Goal: Task Accomplishment & Management: Complete application form

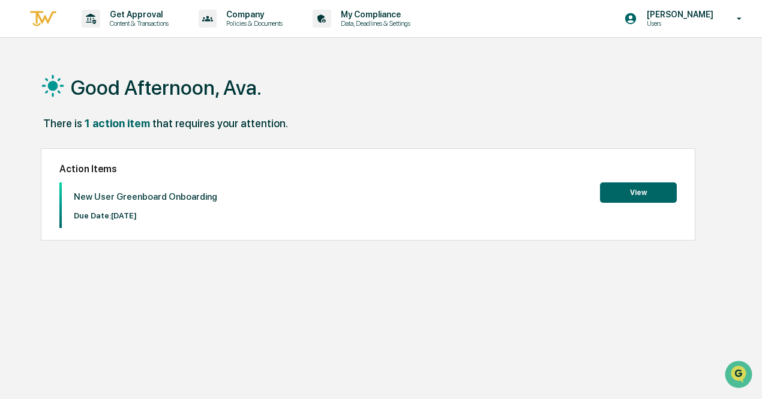
click at [620, 195] on button "View" at bounding box center [638, 192] width 77 height 20
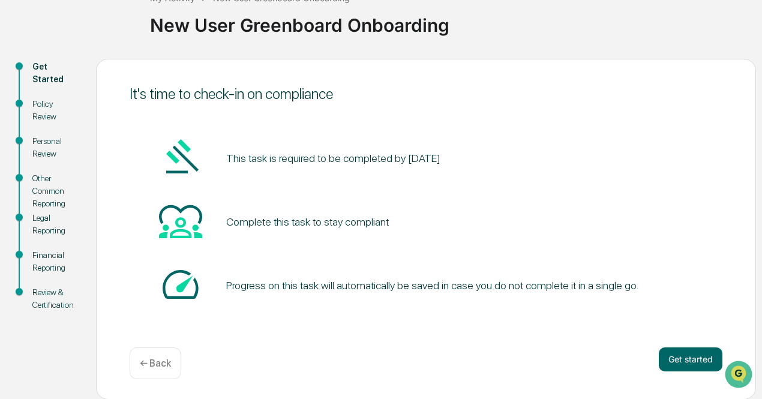
scroll to position [84, 0]
click at [695, 366] on button "Get started" at bounding box center [691, 359] width 64 height 24
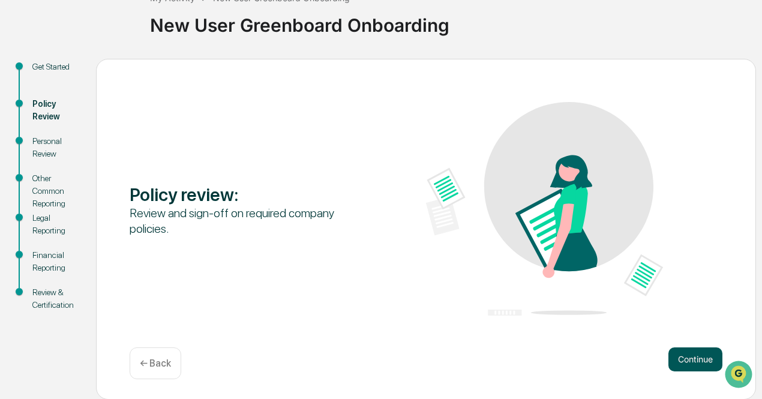
click at [679, 365] on button "Continue" at bounding box center [695, 359] width 54 height 24
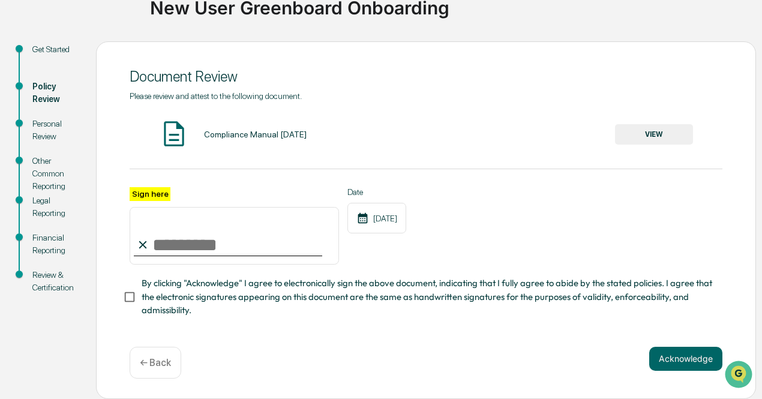
scroll to position [106, 0]
click at [636, 134] on button "VIEW" at bounding box center [654, 134] width 78 height 20
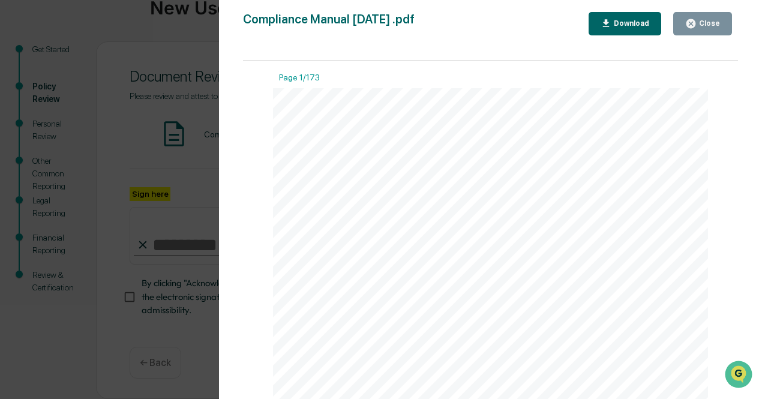
scroll to position [1199, 0]
click at [647, 33] on button "Download" at bounding box center [624, 23] width 73 height 23
click at [124, 95] on div "Version History 05/14/2025, 03:25 PM Trish Gallagher Compliance Manual April 20…" at bounding box center [381, 199] width 762 height 399
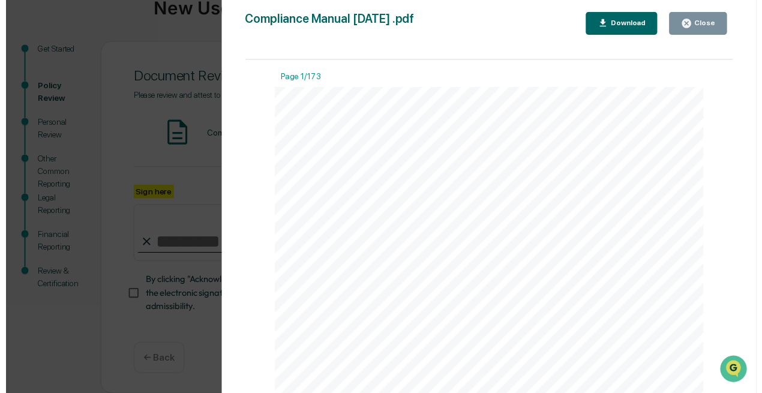
scroll to position [103900, 0]
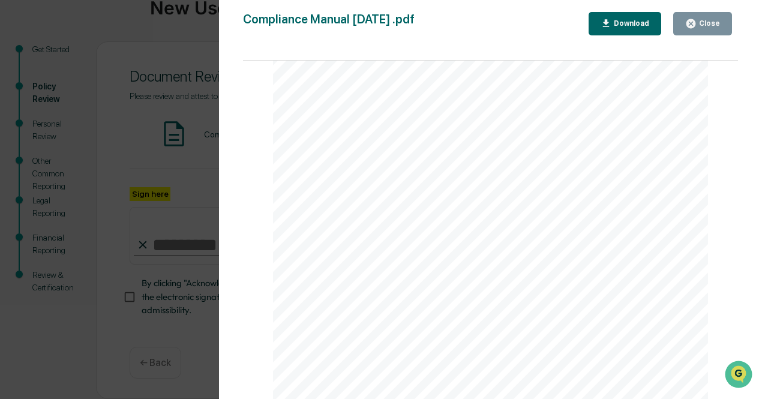
click at [145, 251] on div "Version History 05/14/2025, 03:25 PM Trish Gallagher Compliance Manual April 20…" at bounding box center [381, 199] width 762 height 399
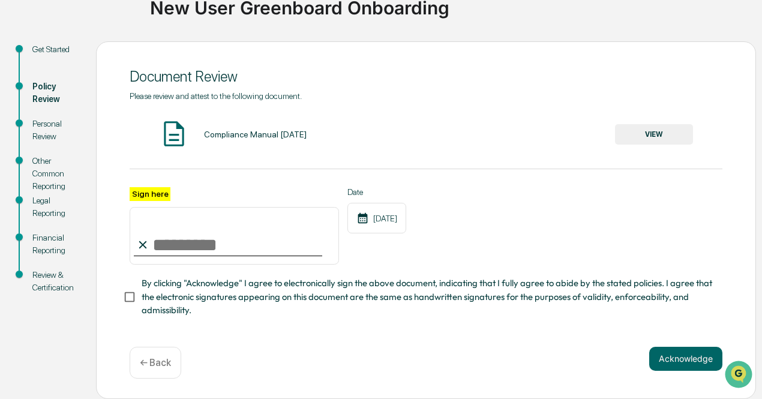
click at [153, 244] on input "Sign here" at bounding box center [234, 236] width 209 height 58
type input "**********"
click at [402, 207] on div "10/06/2025" at bounding box center [376, 218] width 59 height 31
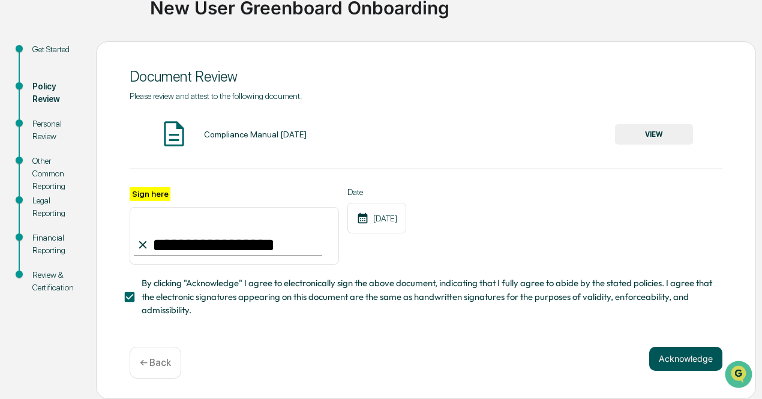
click at [672, 353] on button "Acknowledge" at bounding box center [685, 359] width 73 height 24
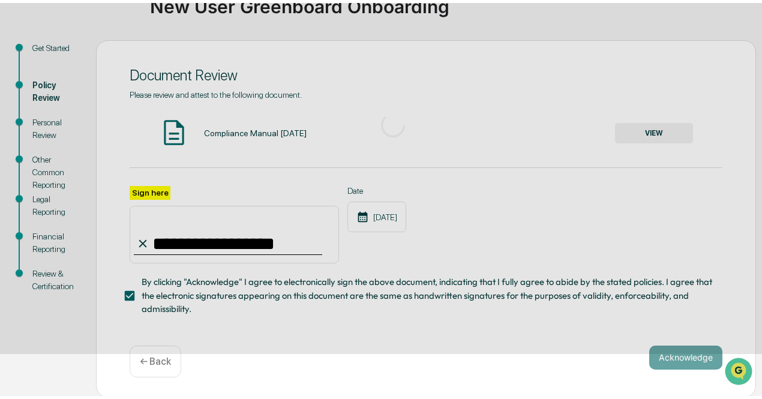
scroll to position [84, 0]
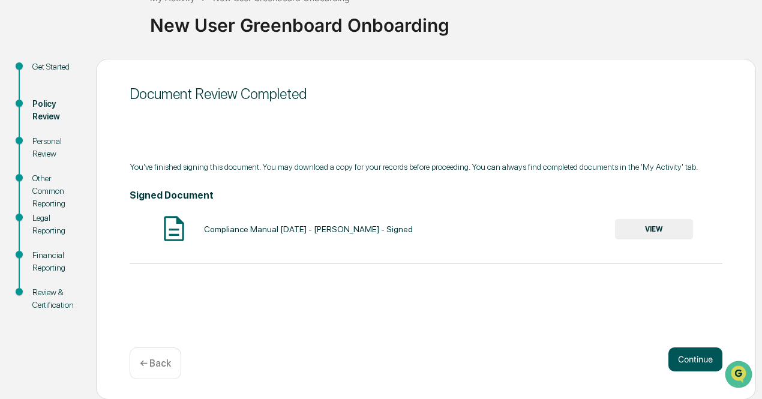
click at [683, 362] on button "Continue" at bounding box center [695, 359] width 54 height 24
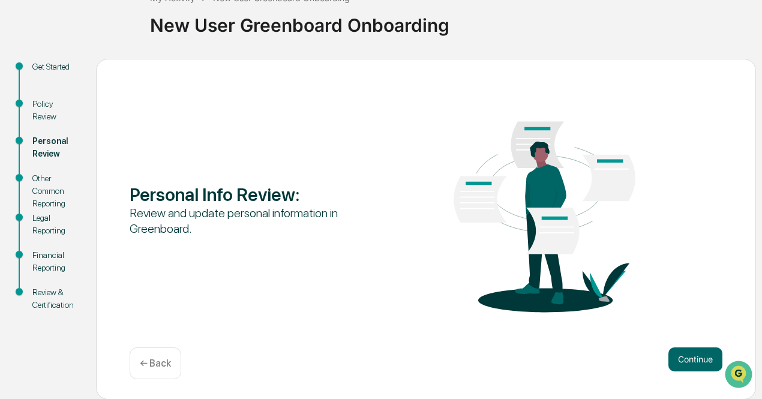
click at [689, 374] on div "Continue ← Back" at bounding box center [426, 363] width 593 height 32
click at [687, 369] on button "Continue" at bounding box center [695, 359] width 54 height 24
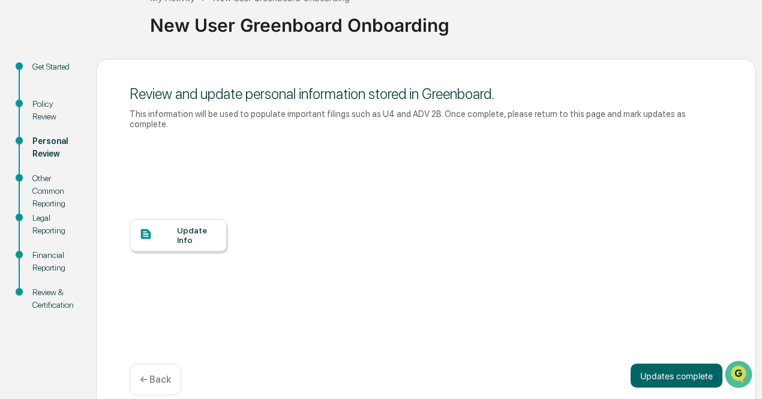
click at [199, 226] on div "Update Info" at bounding box center [197, 235] width 40 height 19
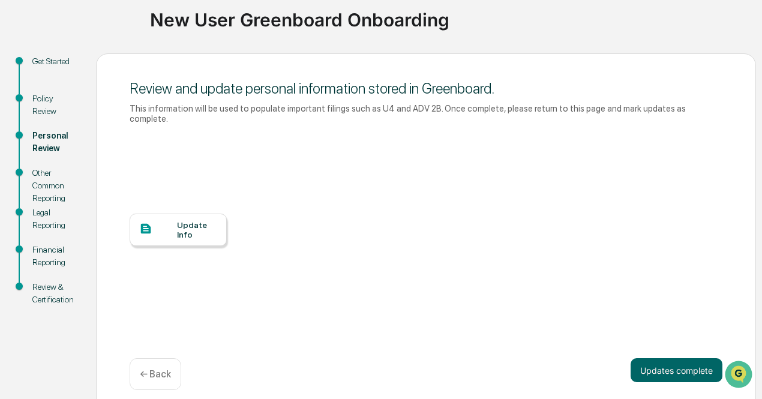
scroll to position [91, 0]
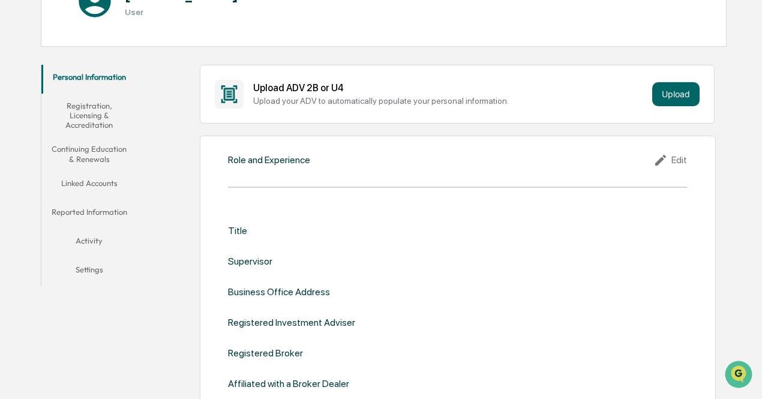
scroll to position [180, 0]
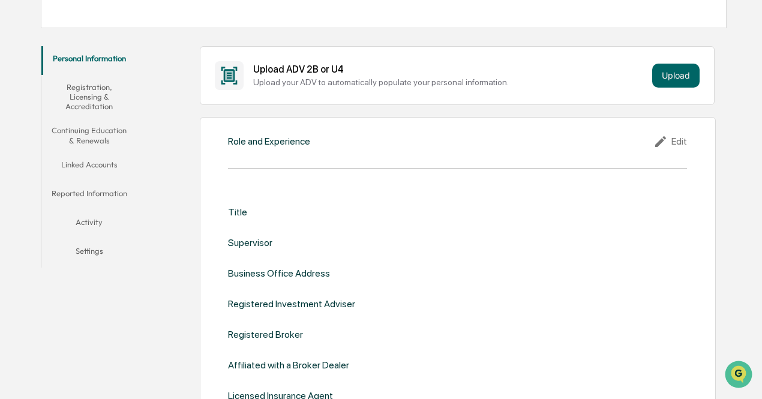
click at [338, 158] on div "Role and Experience Edit Title Supervisor Business Office Address Registered In…" at bounding box center [458, 277] width 516 height 321
click at [288, 160] on div "Role and Experience Edit Title Supervisor Business Office Address Registered In…" at bounding box center [458, 277] width 516 height 321
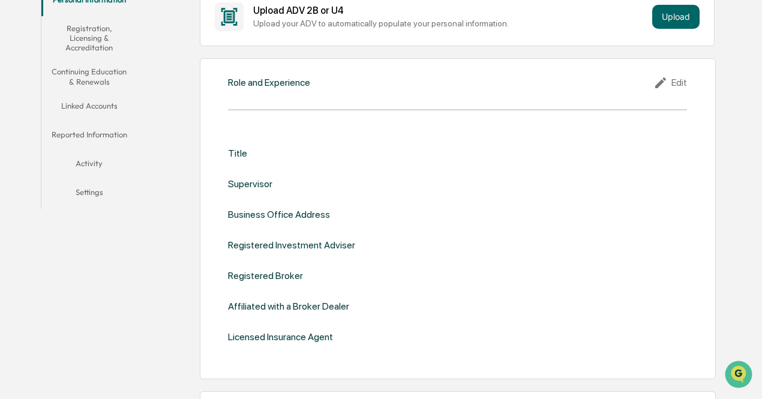
scroll to position [240, 0]
click at [263, 81] on div "Role and Experience" at bounding box center [269, 81] width 82 height 11
click at [668, 76] on icon at bounding box center [662, 81] width 18 height 14
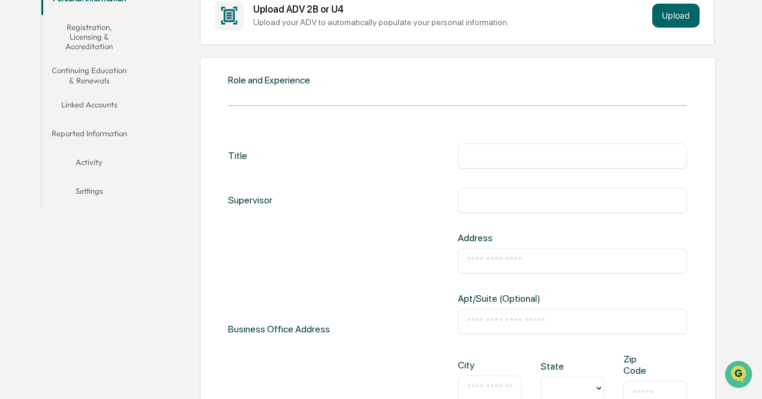
click at [494, 155] on input "text" at bounding box center [573, 156] width 212 height 12
type input "*"
type input "**********"
click at [491, 205] on div "​" at bounding box center [573, 200] width 230 height 25
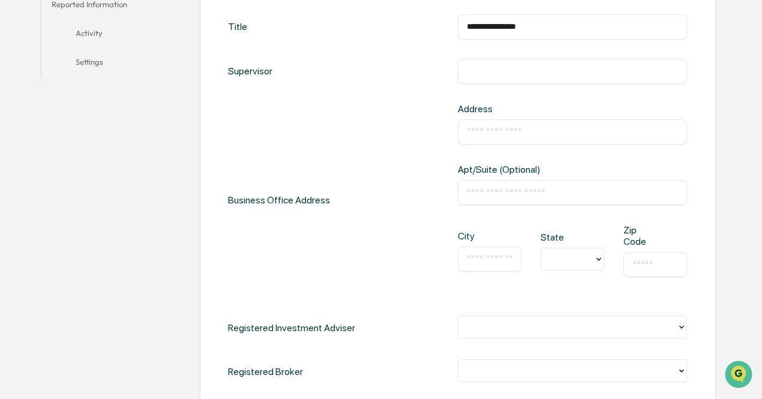
scroll to position [420, 0]
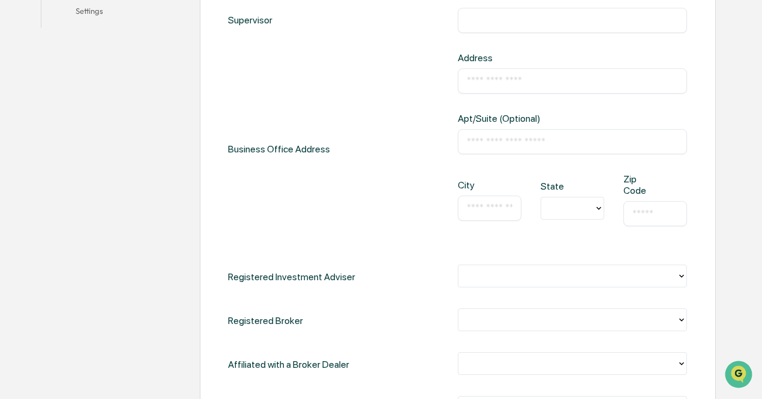
click at [497, 142] on input "text" at bounding box center [573, 142] width 212 height 12
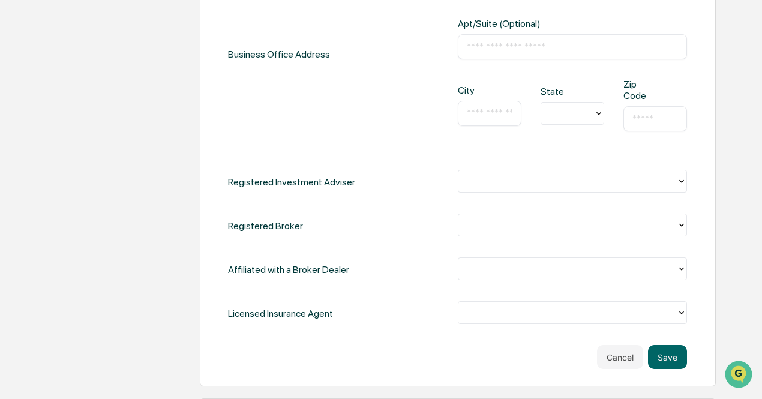
scroll to position [540, 0]
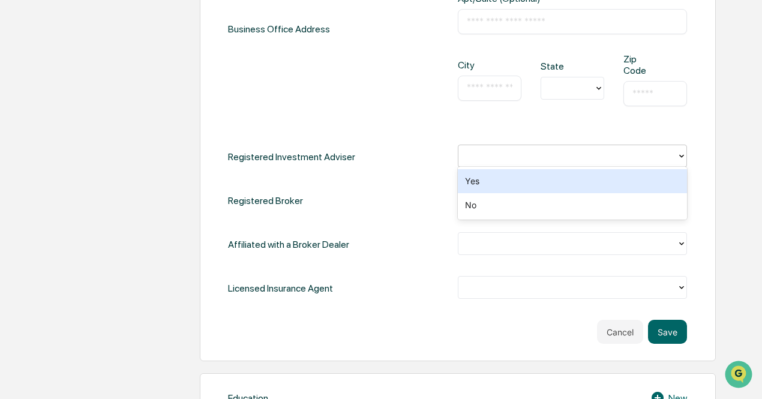
click at [503, 156] on div at bounding box center [567, 156] width 207 height 14
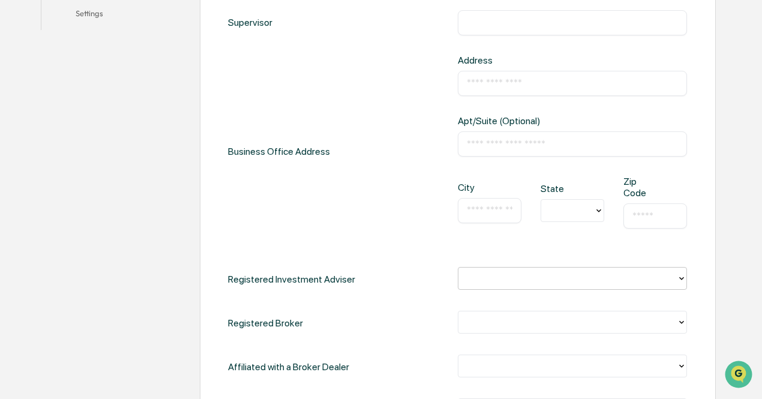
scroll to position [360, 0]
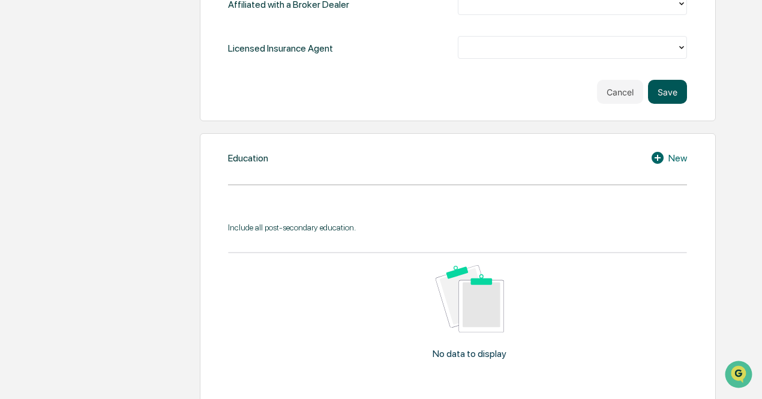
click at [668, 90] on button "Save" at bounding box center [667, 92] width 39 height 24
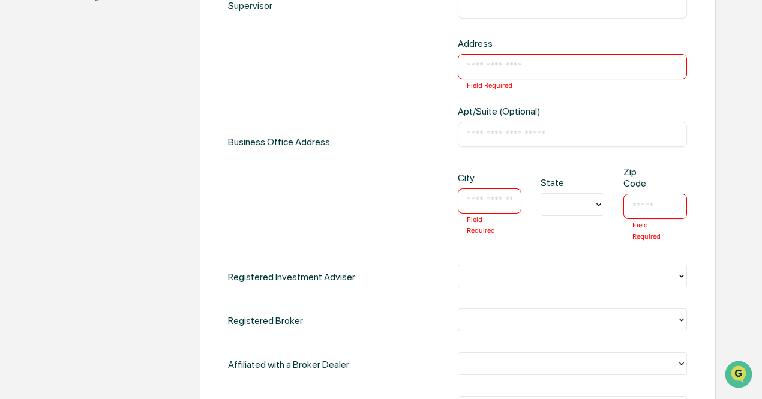
scroll to position [434, 0]
click at [506, 66] on input "text" at bounding box center [573, 67] width 212 height 12
type input "**********"
click at [486, 195] on input "text" at bounding box center [490, 201] width 46 height 12
type input "*"
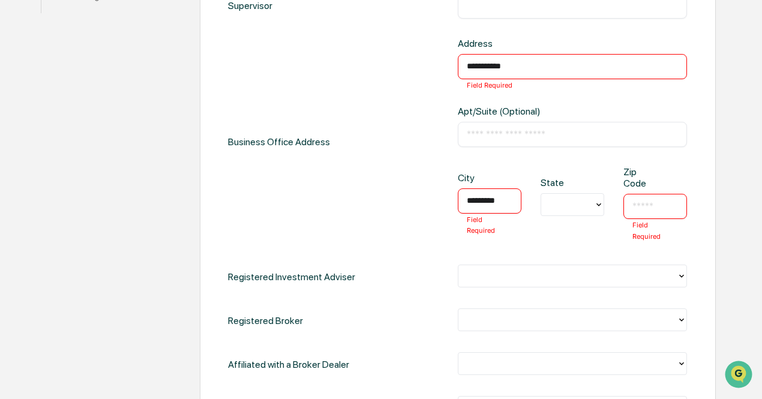
type input "*********"
click at [692, 199] on div "**********" at bounding box center [458, 172] width 516 height 619
click at [672, 200] on input "text" at bounding box center [655, 206] width 46 height 12
type input "*****"
click at [581, 203] on div at bounding box center [567, 204] width 41 height 14
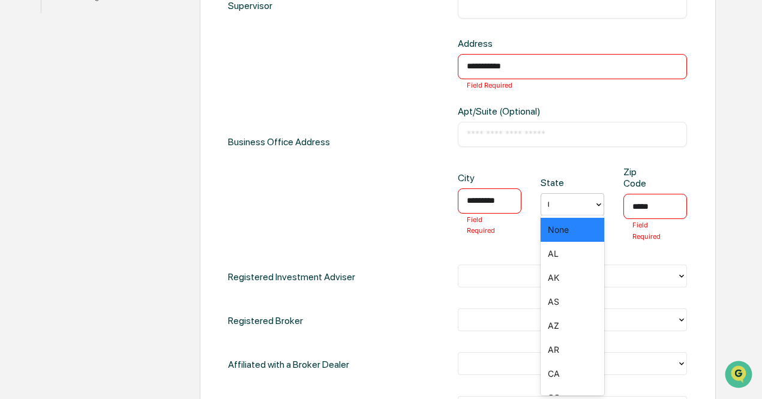
type input "**"
click at [566, 232] on div "IN" at bounding box center [572, 230] width 64 height 24
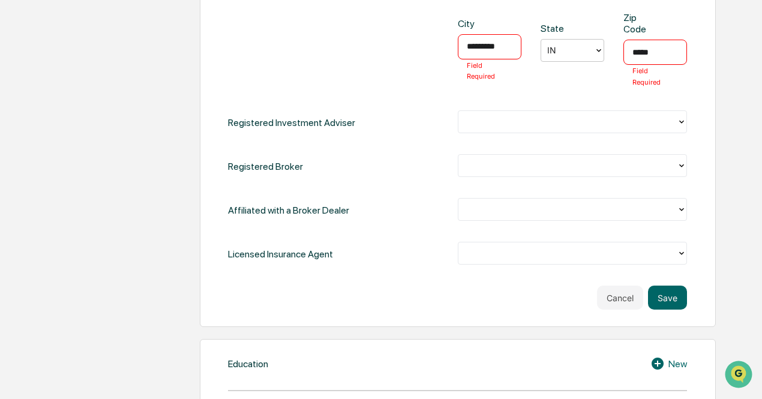
scroll to position [614, 0]
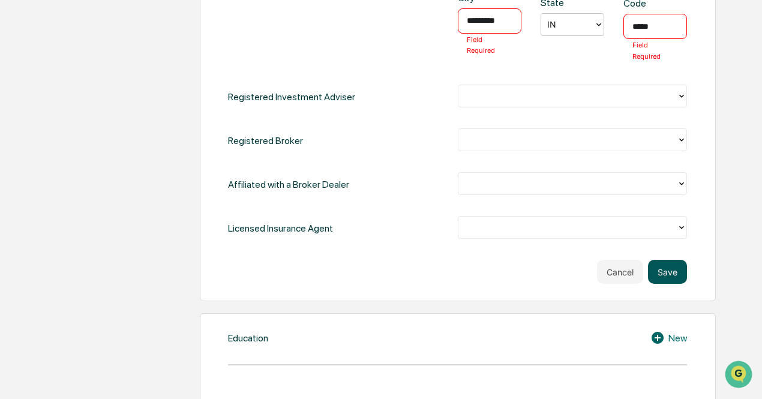
click at [672, 276] on button "Save" at bounding box center [667, 272] width 39 height 24
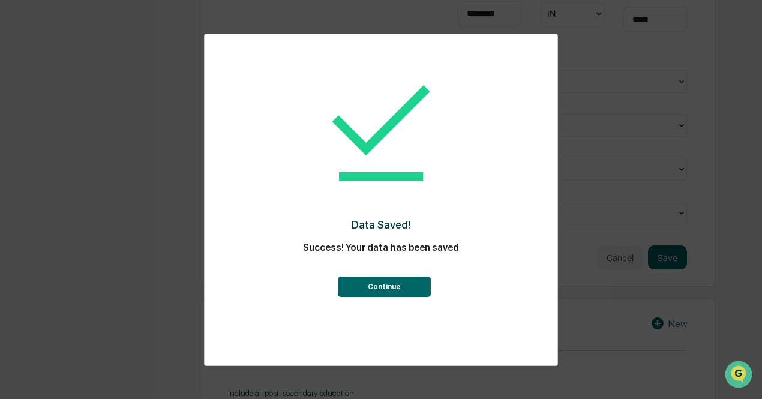
click at [407, 296] on button "Continue" at bounding box center [384, 287] width 93 height 20
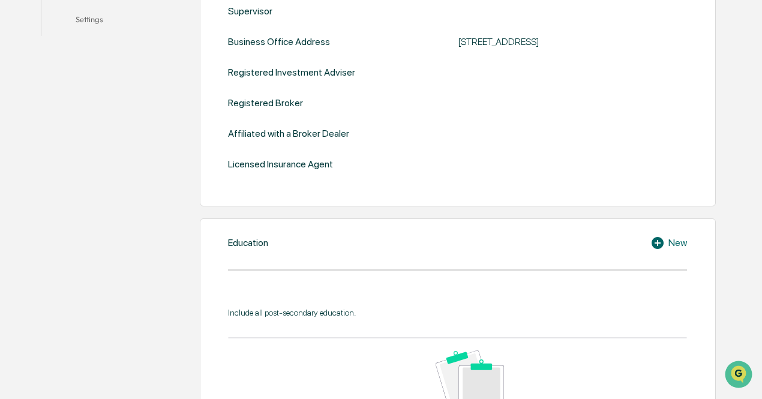
scroll to position [530, 0]
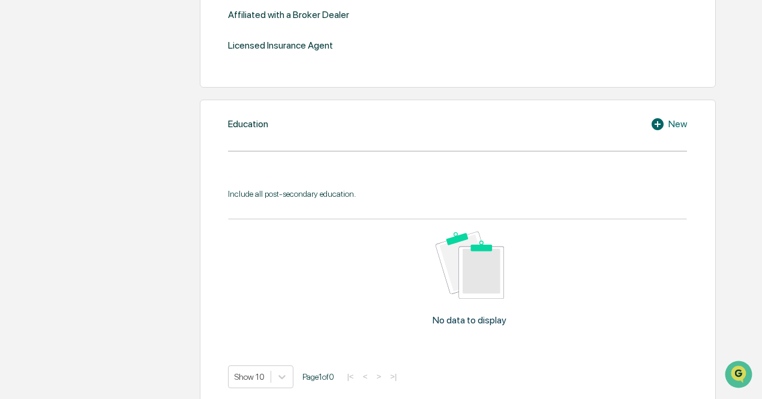
click at [659, 122] on icon at bounding box center [657, 124] width 12 height 12
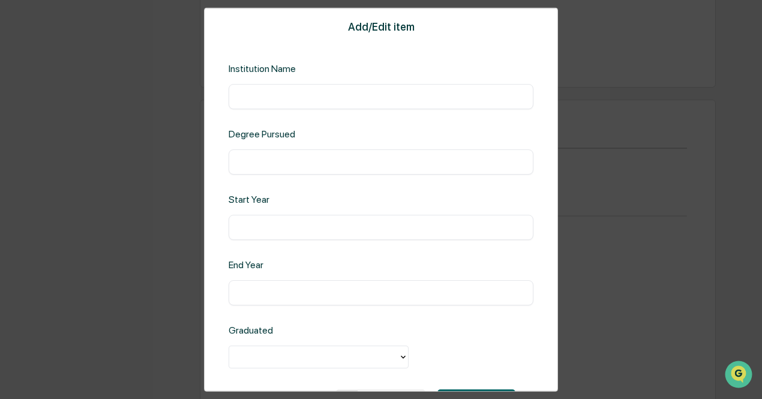
click at [386, 92] on input "text" at bounding box center [381, 96] width 287 height 12
click at [293, 99] on input "**********" at bounding box center [381, 96] width 287 height 12
click at [307, 100] on input "**********" at bounding box center [381, 96] width 287 height 12
type input "**********"
click at [317, 158] on input "text" at bounding box center [381, 161] width 287 height 12
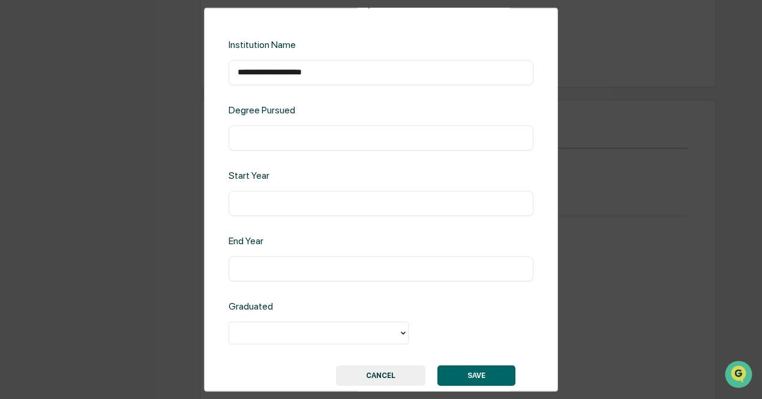
scroll to position [0, 0]
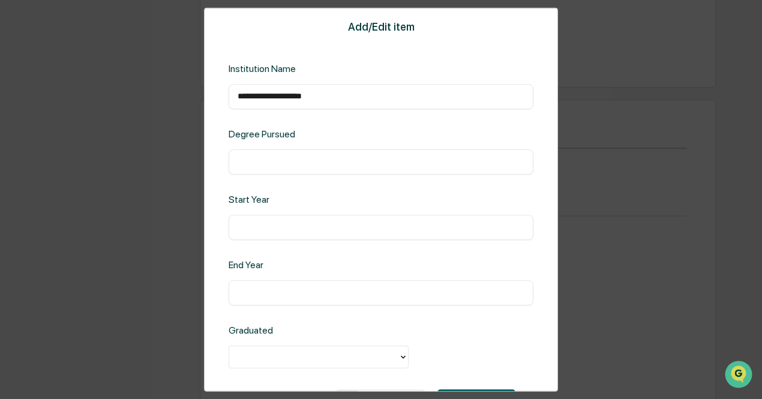
click at [254, 224] on input "text" at bounding box center [381, 227] width 287 height 12
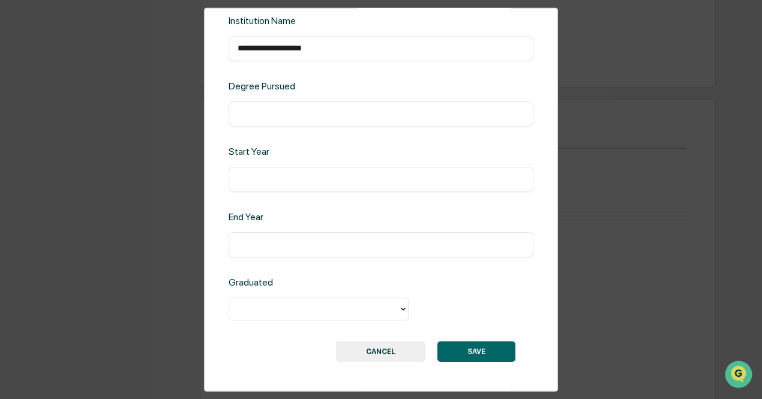
click at [457, 348] on button "SAVE" at bounding box center [476, 351] width 78 height 20
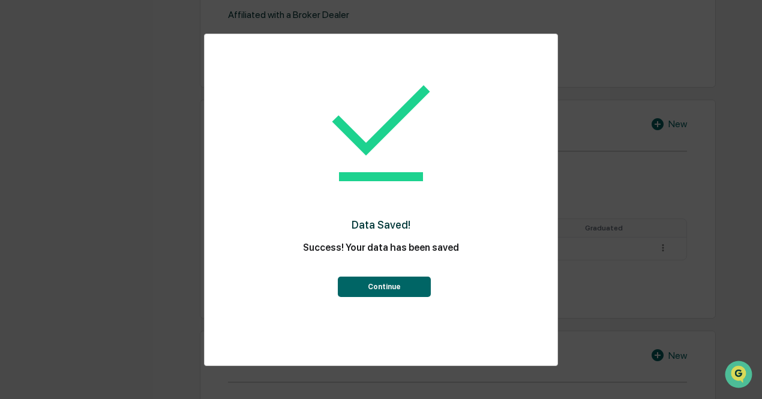
click at [395, 295] on button "Continue" at bounding box center [384, 287] width 93 height 20
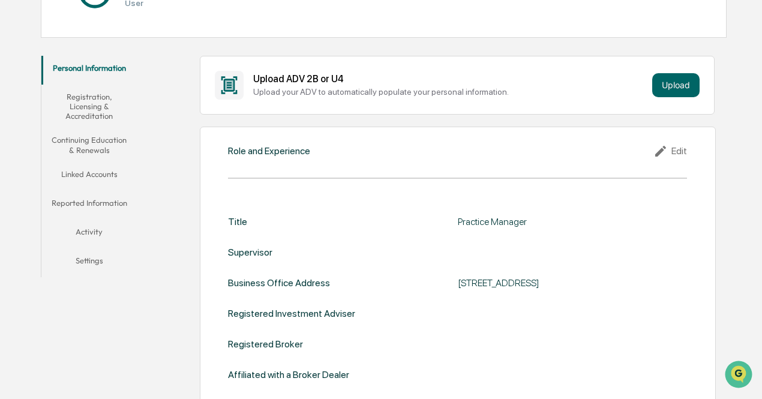
scroll to position [230, 0]
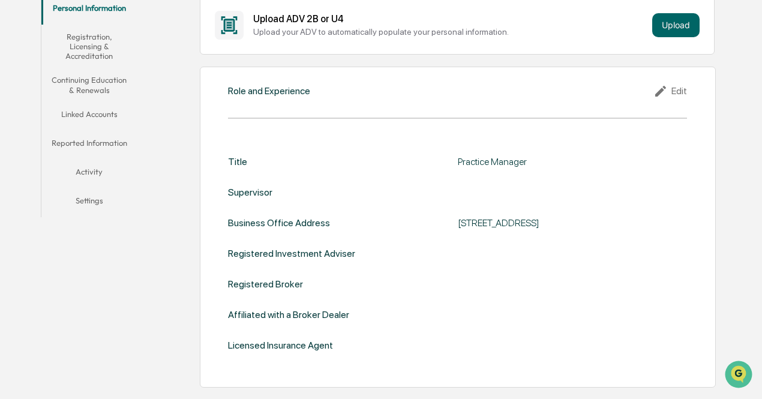
click at [677, 86] on div "Edit" at bounding box center [670, 91] width 34 height 14
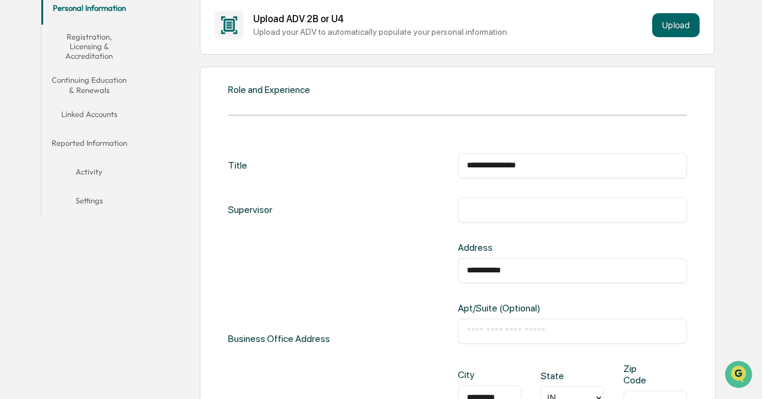
drag, startPoint x: 552, startPoint y: 160, endPoint x: 429, endPoint y: 164, distance: 123.0
click at [429, 164] on div "**********" at bounding box center [457, 165] width 459 height 25
drag, startPoint x: 552, startPoint y: 268, endPoint x: 405, endPoint y: 268, distance: 147.0
click at [405, 268] on div "**********" at bounding box center [457, 338] width 459 height 193
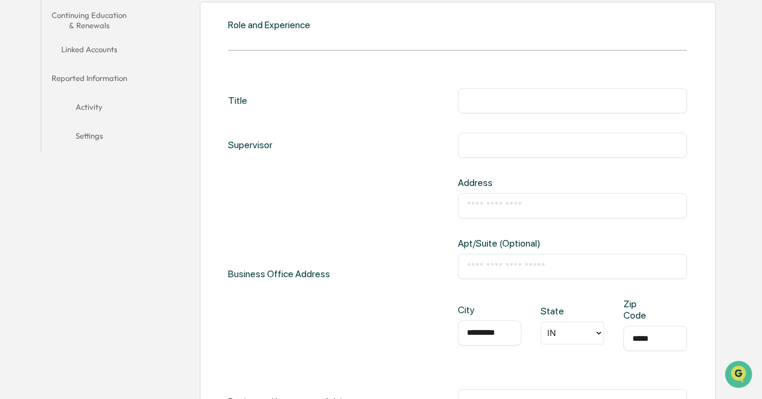
scroll to position [350, 0]
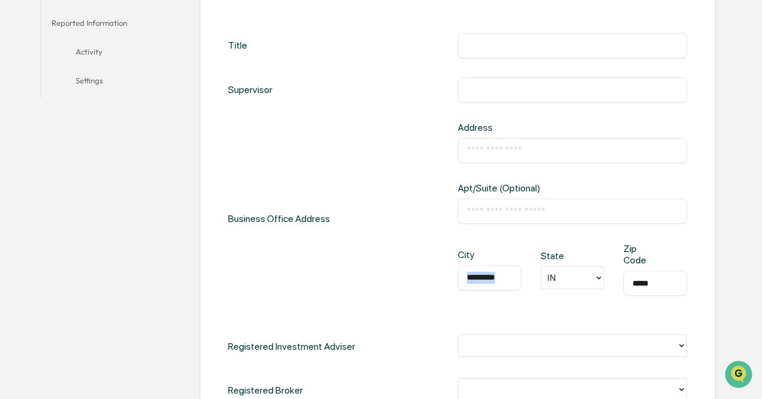
drag, startPoint x: 516, startPoint y: 273, endPoint x: 462, endPoint y: 279, distance: 54.3
click at [462, 279] on div "********* ​" at bounding box center [490, 277] width 64 height 25
drag, startPoint x: 663, startPoint y: 283, endPoint x: 588, endPoint y: 287, distance: 75.7
click at [588, 287] on div "City ********* ​ State IN Zip Code ***** ​" at bounding box center [573, 279] width 230 height 72
drag, startPoint x: 573, startPoint y: 273, endPoint x: 540, endPoint y: 277, distance: 33.8
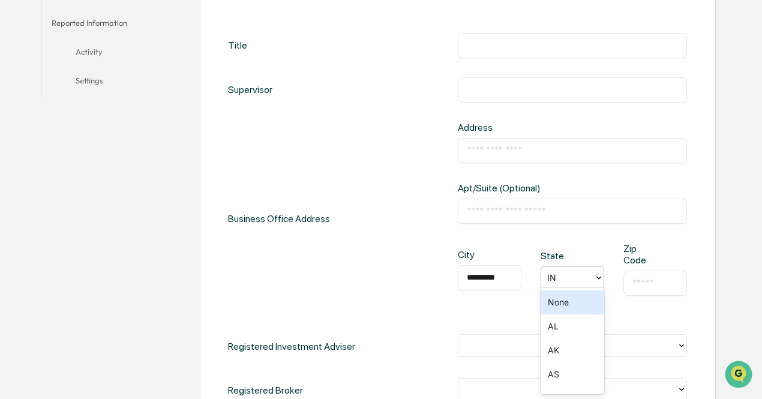
click at [540, 277] on div "City ********* ​ State 60 results available. Use Up and Down to choose options,…" at bounding box center [573, 279] width 230 height 72
drag, startPoint x: 500, startPoint y: 272, endPoint x: 446, endPoint y: 273, distance: 53.4
click at [446, 273] on div "Business Office Address Address ​ Apt/Suite (Optional) ​ City ********* ​ State…" at bounding box center [457, 218] width 459 height 193
type input "*"
drag, startPoint x: 487, startPoint y: 272, endPoint x: 468, endPoint y: 275, distance: 18.9
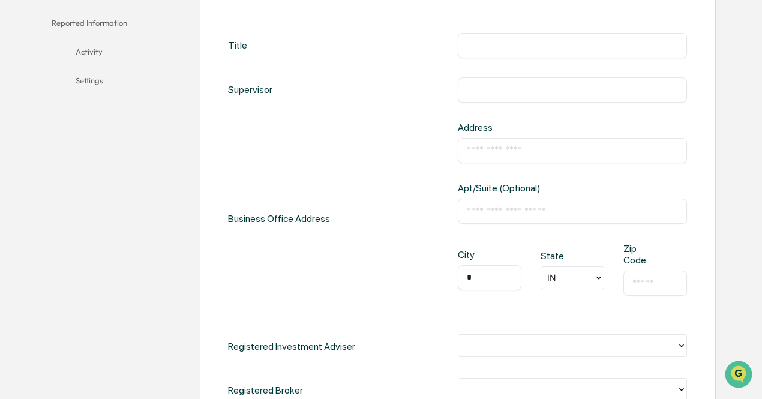
click at [468, 275] on input "*" at bounding box center [490, 278] width 46 height 12
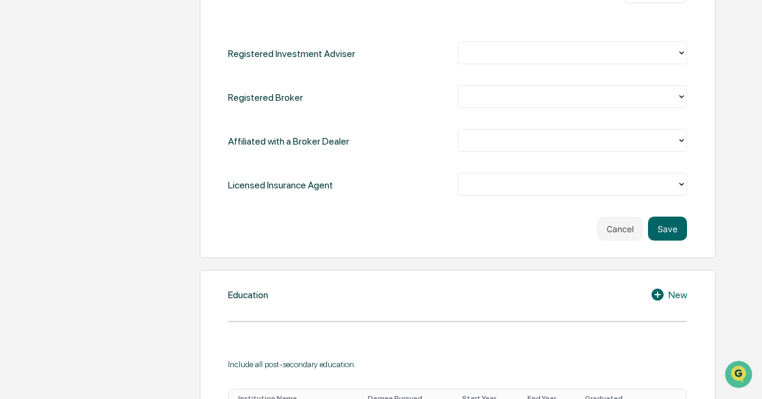
scroll to position [710, 0]
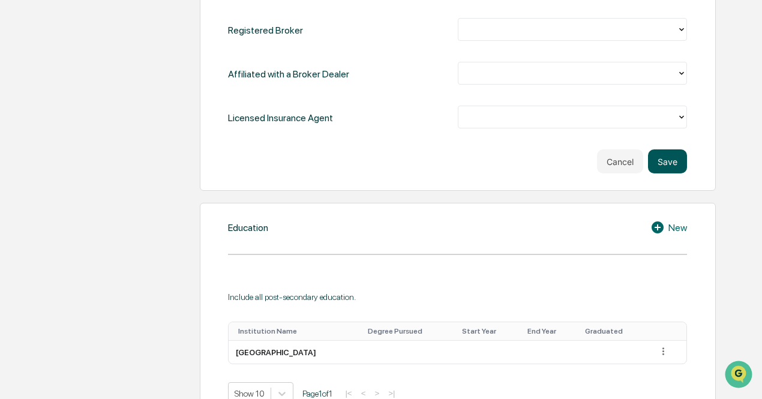
click at [667, 160] on button "Save" at bounding box center [667, 161] width 39 height 24
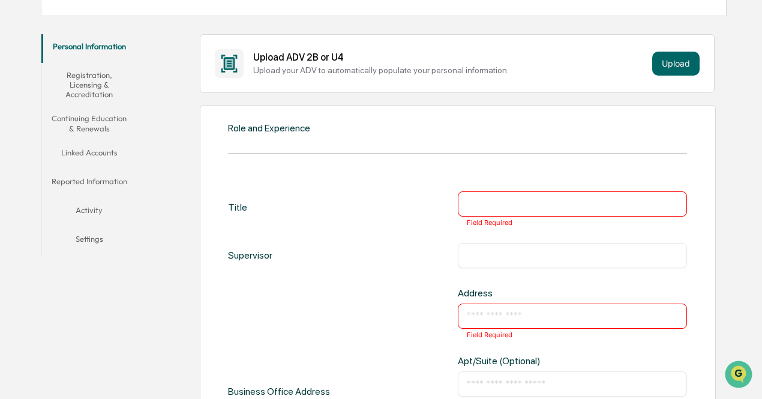
scroll to position [252, 0]
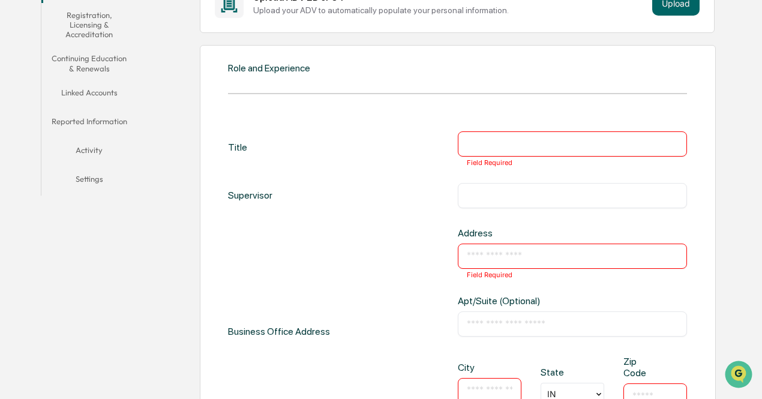
click at [483, 143] on input "text" at bounding box center [573, 144] width 212 height 12
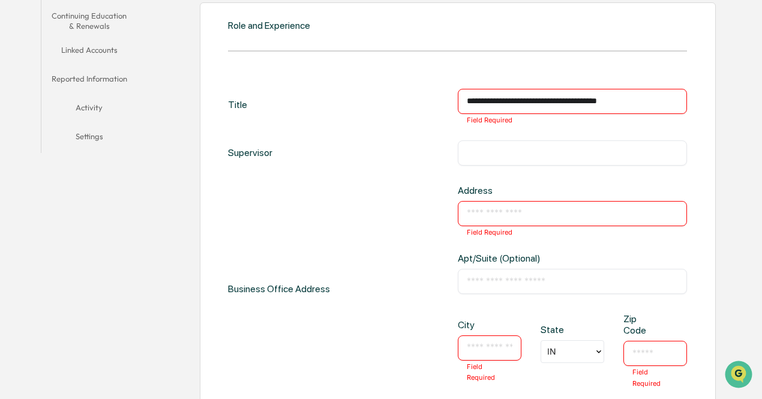
scroll to position [312, 0]
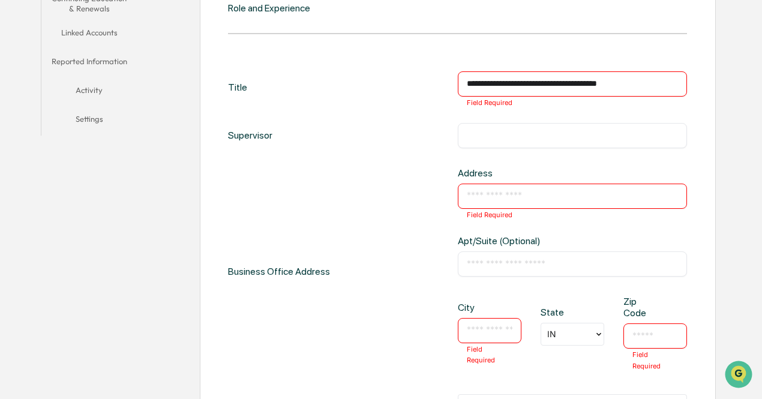
type input "**********"
click at [498, 197] on input "text" at bounding box center [573, 196] width 212 height 12
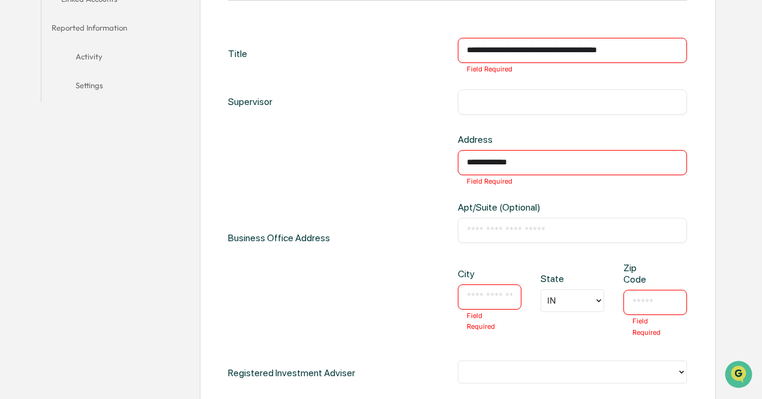
type input "**********"
click at [502, 229] on input "text" at bounding box center [573, 230] width 212 height 12
type input "*"
type input "*********"
click at [492, 292] on input "text" at bounding box center [490, 297] width 46 height 12
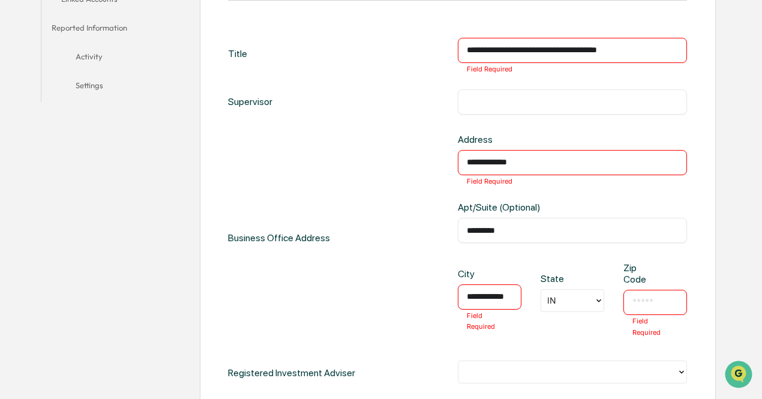
scroll to position [0, 1]
type input "**********"
click at [630, 299] on div "​ Field Required" at bounding box center [656, 302] width 64 height 25
click at [638, 301] on input "text" at bounding box center [656, 302] width 46 height 12
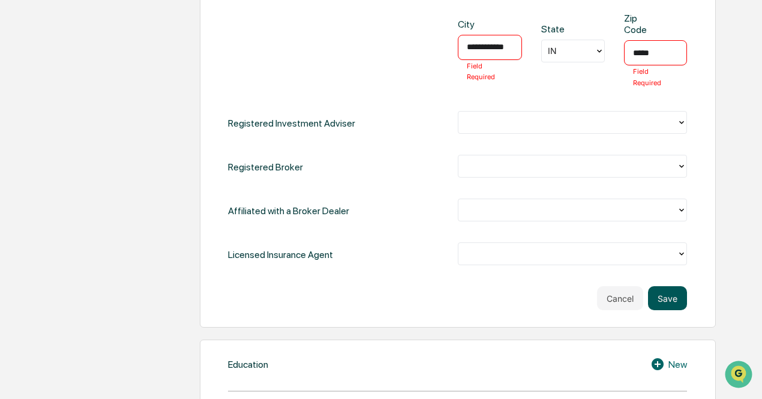
type input "*****"
click at [654, 298] on button "Save" at bounding box center [667, 298] width 39 height 24
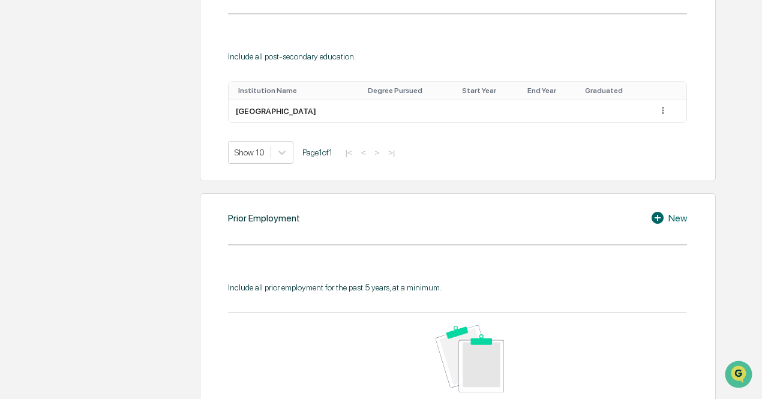
scroll to position [588, 0]
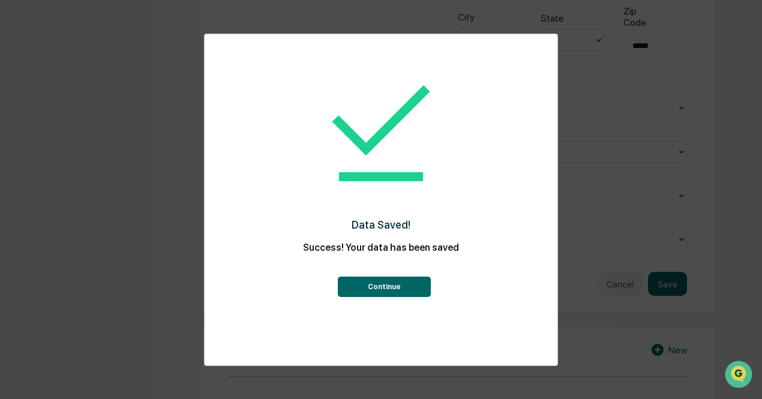
click at [403, 281] on button "Continue" at bounding box center [384, 287] width 93 height 20
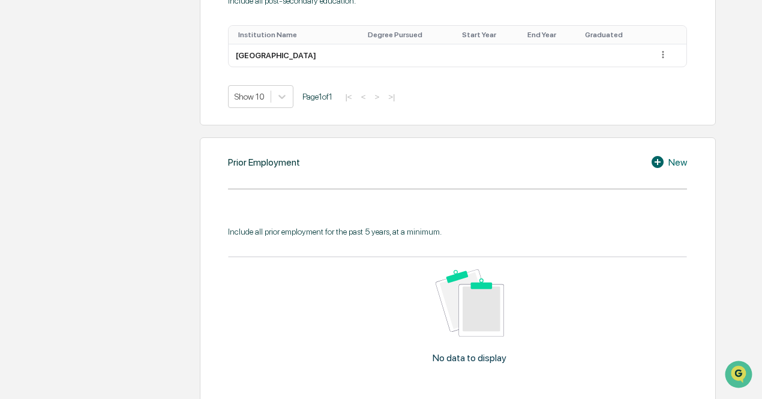
scroll to position [734, 0]
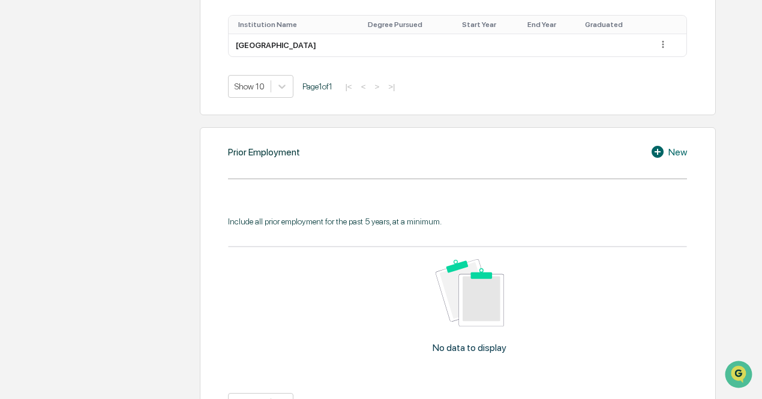
click at [656, 153] on icon at bounding box center [657, 152] width 12 height 12
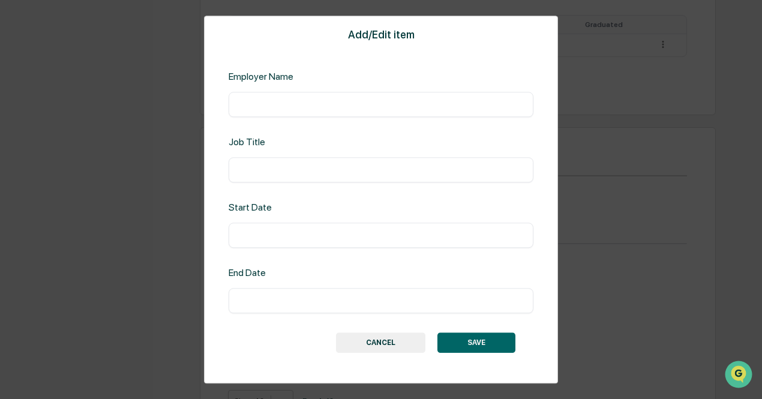
click at [313, 101] on input "text" at bounding box center [381, 104] width 287 height 12
click at [323, 109] on input "**********" at bounding box center [381, 104] width 287 height 12
click at [315, 105] on input "**********" at bounding box center [381, 104] width 287 height 12
click at [319, 107] on input "**********" at bounding box center [381, 104] width 287 height 12
type input "**********"
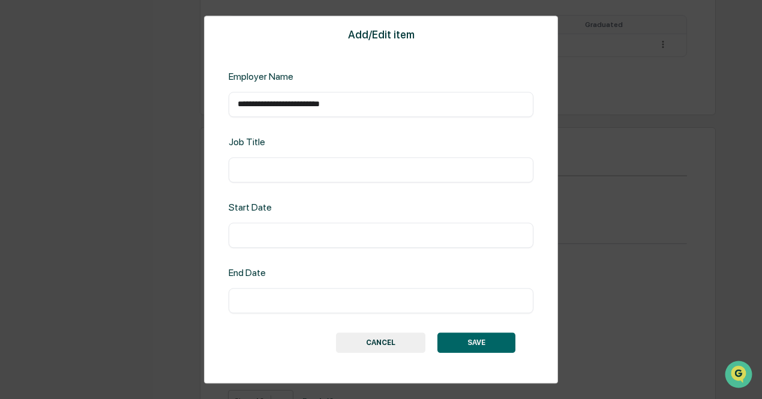
click at [316, 171] on input "text" at bounding box center [381, 170] width 287 height 12
type input "**********"
click at [290, 237] on input "text" at bounding box center [381, 235] width 287 height 12
type input "**********"
click at [305, 307] on input "text" at bounding box center [381, 301] width 287 height 12
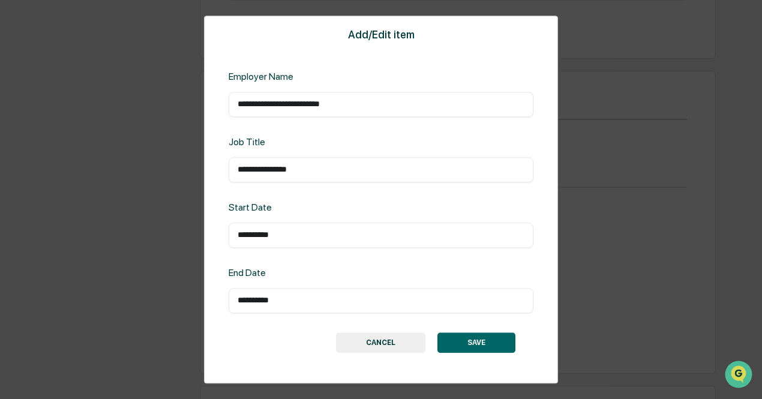
scroll to position [854, 0]
type input "**********"
click at [493, 345] on button "SAVE" at bounding box center [476, 342] width 78 height 20
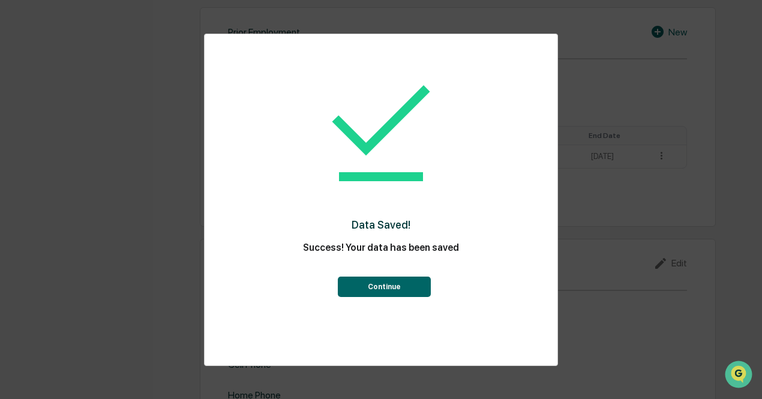
click at [416, 290] on button "Continue" at bounding box center [384, 287] width 93 height 20
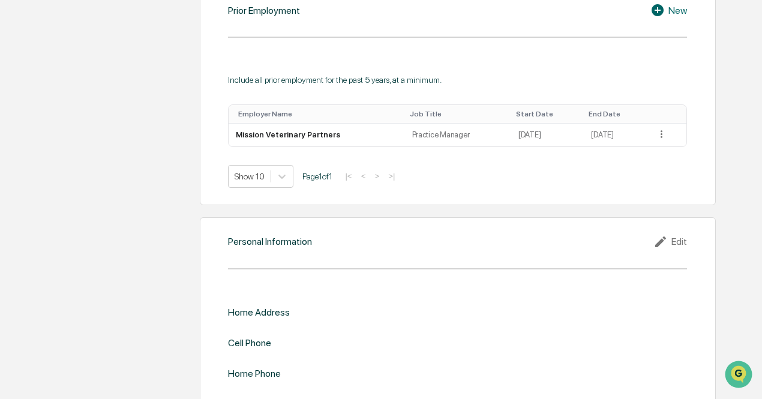
scroll to position [896, 0]
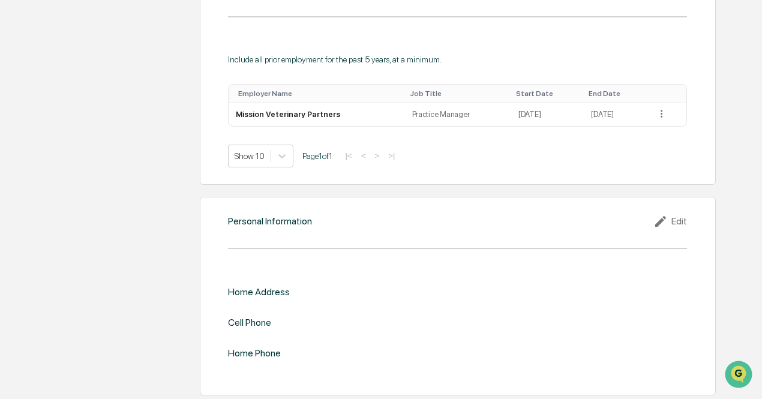
click at [666, 223] on icon at bounding box center [662, 221] width 18 height 14
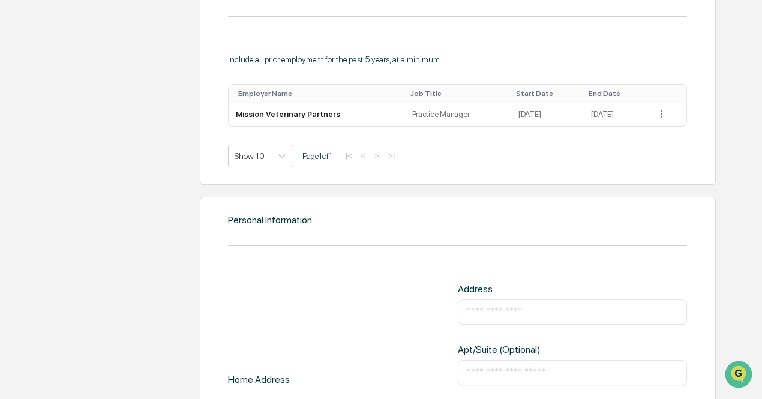
click at [500, 306] on input "text" at bounding box center [573, 312] width 212 height 12
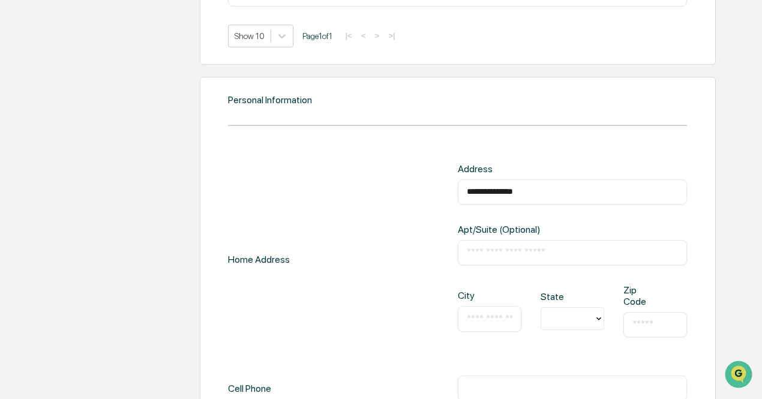
type input "**********"
click at [501, 314] on input "text" at bounding box center [490, 319] width 46 height 12
type input "**********"
click at [590, 318] on div at bounding box center [567, 319] width 53 height 19
type input "**"
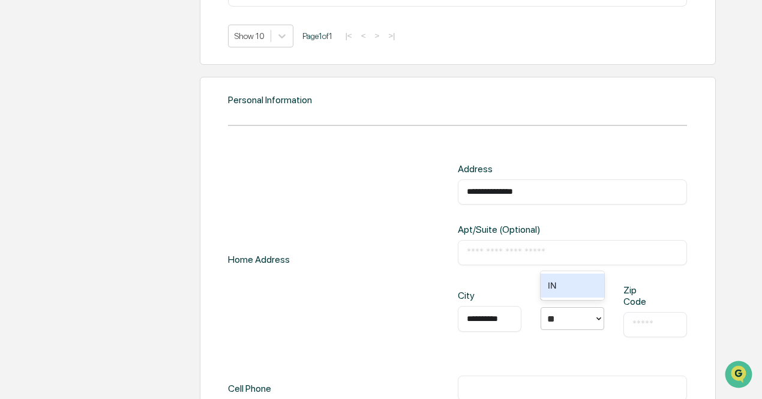
click at [588, 285] on div "IN" at bounding box center [572, 286] width 64 height 24
click at [628, 316] on div "​" at bounding box center [655, 324] width 64 height 25
click at [631, 317] on div "​" at bounding box center [655, 324] width 64 height 25
click at [667, 334] on div "​" at bounding box center [655, 324] width 64 height 25
click at [659, 322] on input "text" at bounding box center [655, 324] width 46 height 12
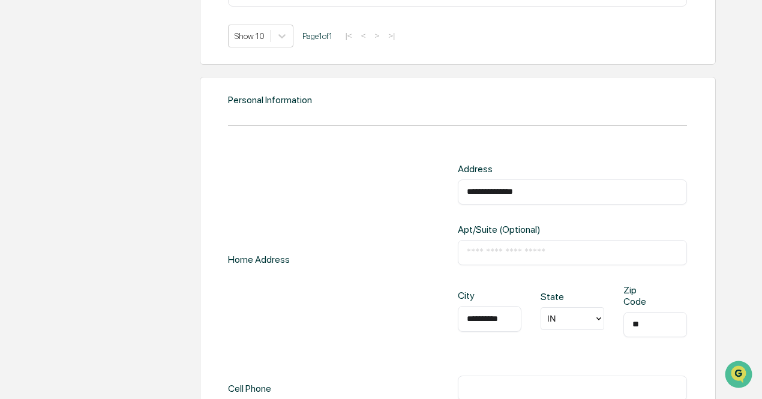
type input "*"
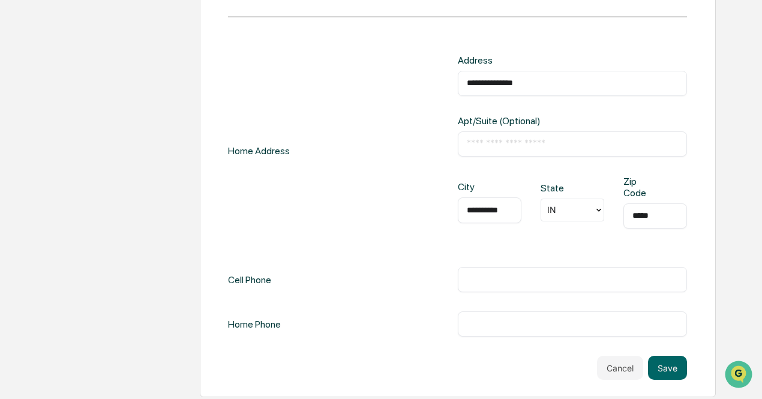
scroll to position [1124, 0]
type input "*****"
click at [505, 274] on input "text" at bounding box center [573, 280] width 212 height 12
type input "**********"
click at [496, 318] on input "text" at bounding box center [573, 324] width 212 height 12
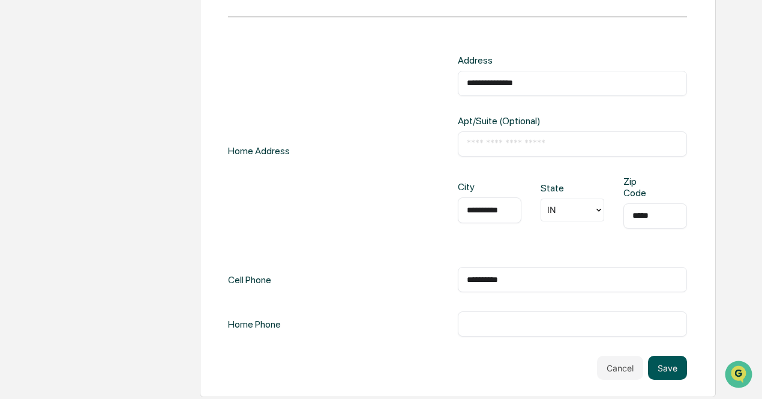
click at [663, 359] on button "Save" at bounding box center [667, 368] width 39 height 24
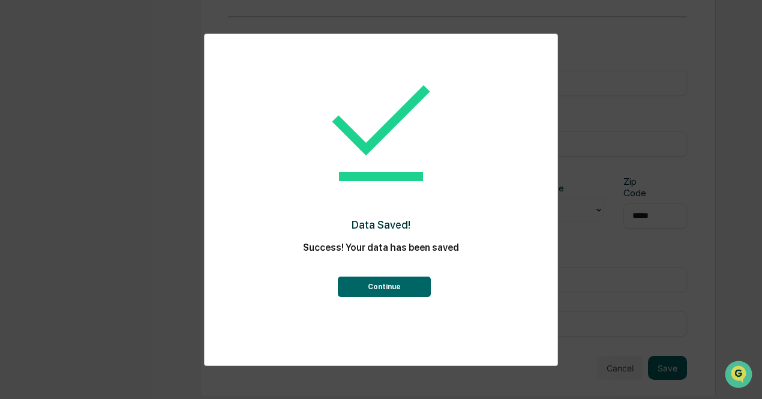
click at [377, 291] on button "Continue" at bounding box center [384, 287] width 93 height 20
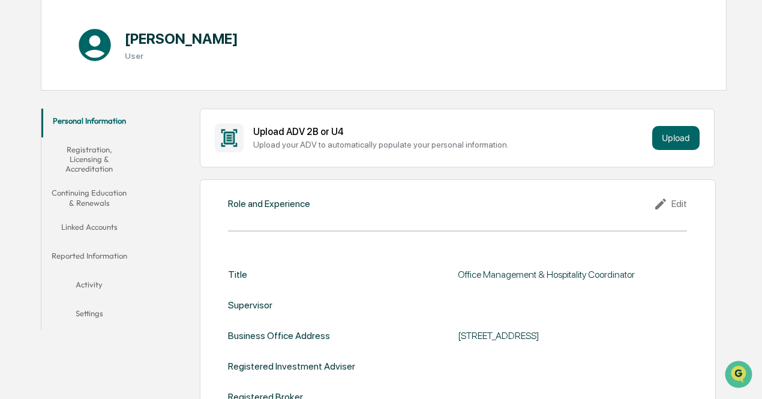
scroll to position [0, 0]
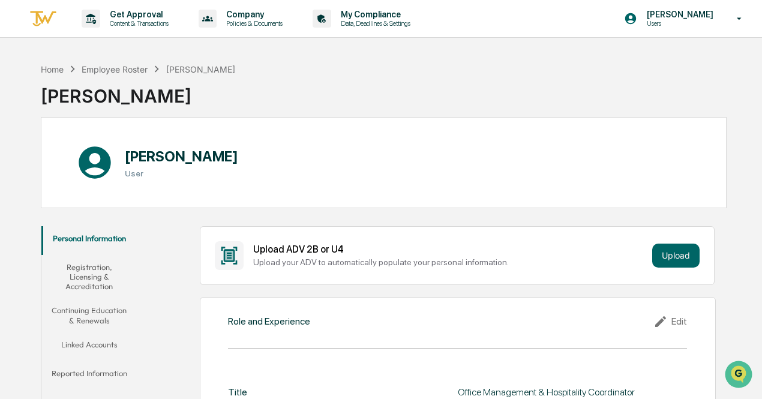
click at [103, 274] on button "Registration, Licensing & Accreditation" at bounding box center [88, 277] width 95 height 44
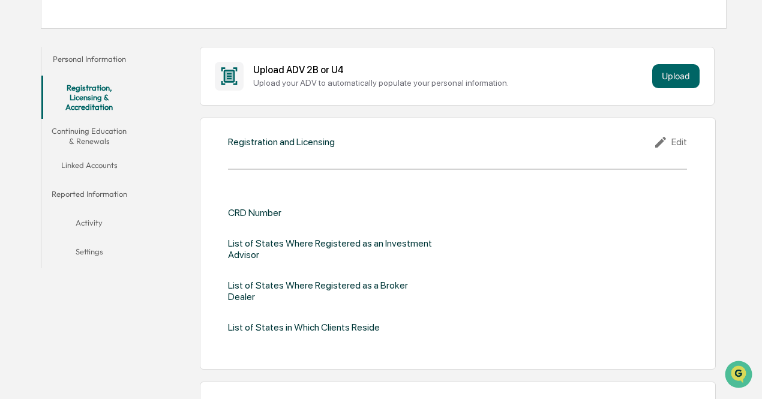
scroll to position [180, 0]
click at [73, 137] on button "Continuing Education & Renewals" at bounding box center [88, 135] width 95 height 34
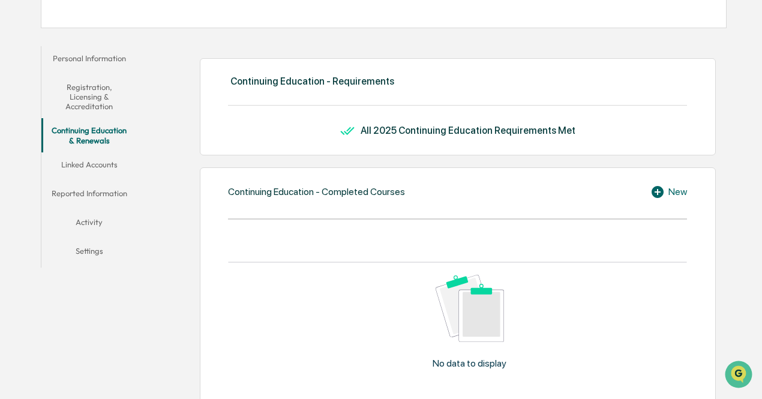
click at [75, 167] on button "Linked Accounts" at bounding box center [88, 166] width 95 height 29
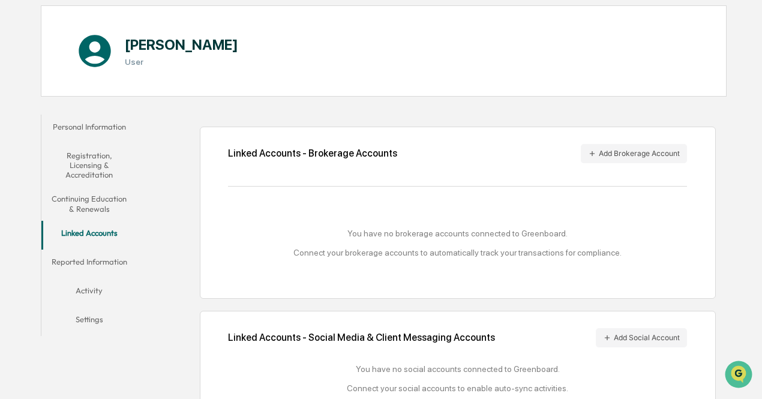
scroll to position [142, 0]
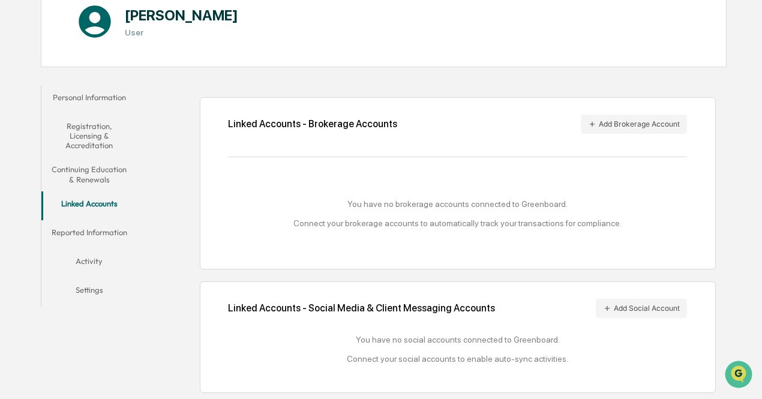
click at [101, 235] on button "Reported Information" at bounding box center [88, 234] width 95 height 29
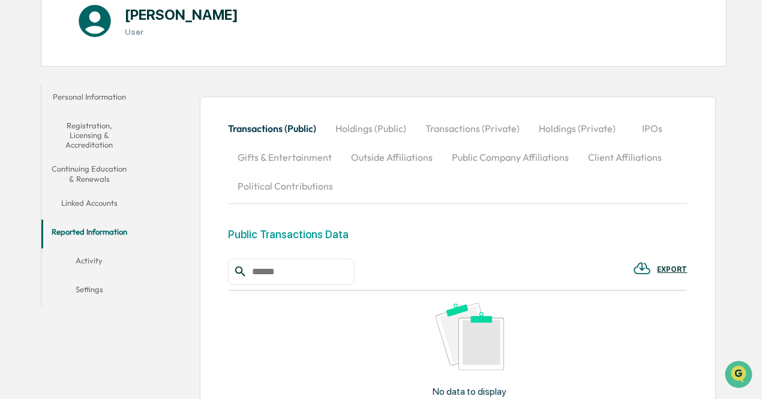
click at [96, 253] on button "Activity" at bounding box center [88, 262] width 95 height 29
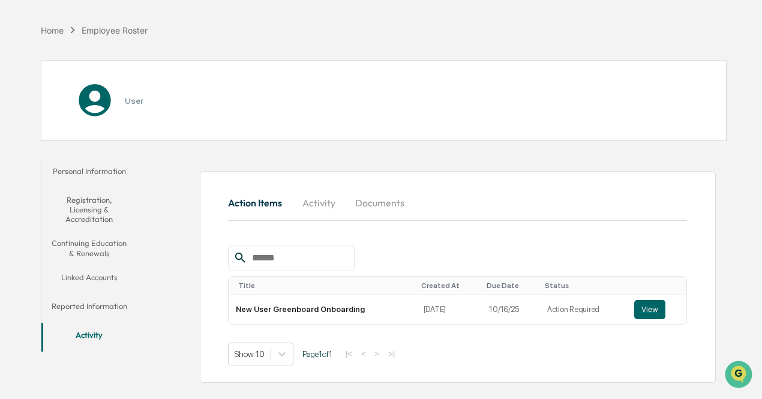
scroll to position [56, 0]
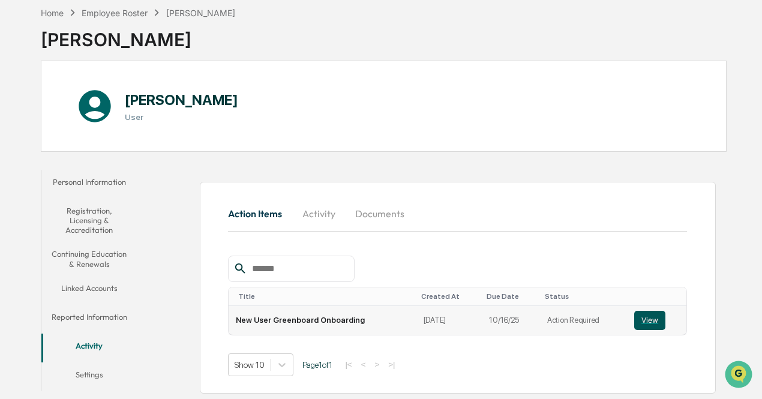
click at [647, 322] on button "View" at bounding box center [649, 320] width 31 height 19
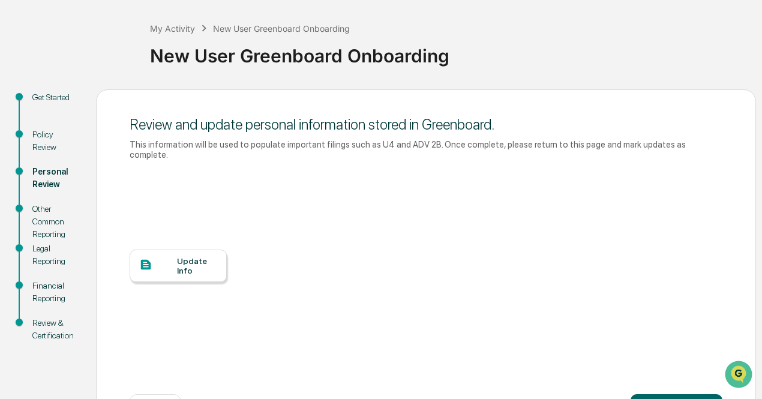
scroll to position [91, 0]
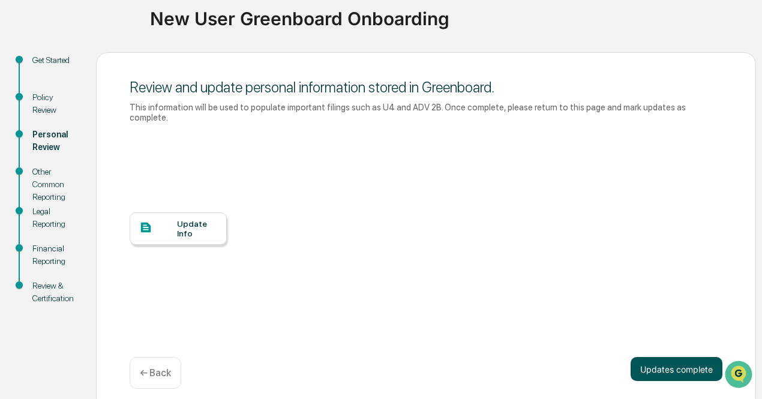
click at [660, 357] on button "Updates complete" at bounding box center [676, 369] width 92 height 24
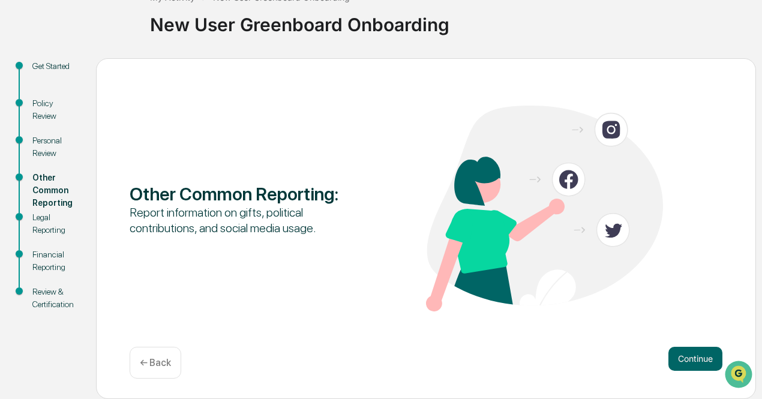
scroll to position [84, 0]
click at [683, 356] on button "Continue" at bounding box center [695, 359] width 54 height 24
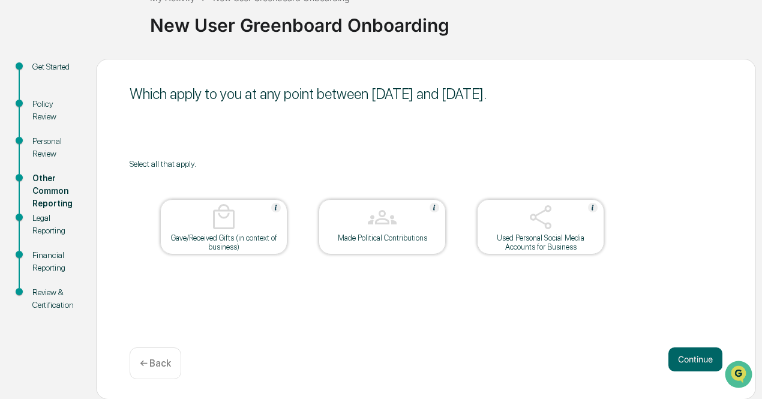
click at [230, 248] on div "Gave/Received Gifts (in context of business)" at bounding box center [224, 242] width 108 height 18
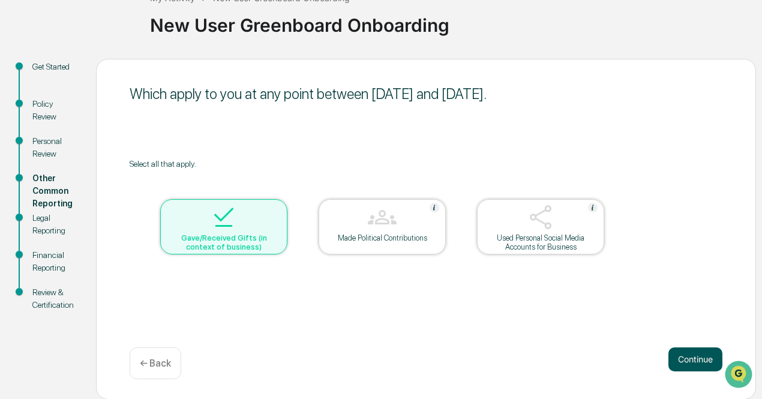
click at [705, 356] on button "Continue" at bounding box center [695, 359] width 54 height 24
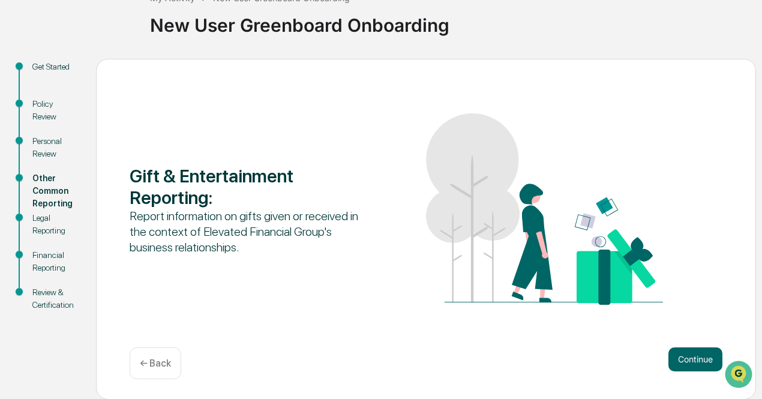
click at [148, 360] on p "← Back" at bounding box center [155, 362] width 31 height 11
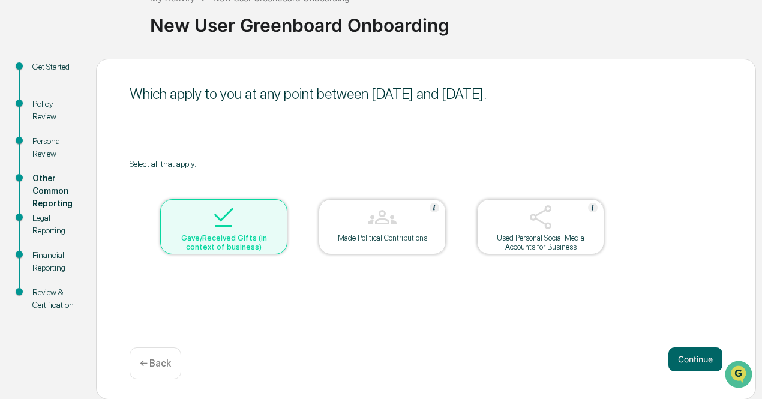
click at [242, 254] on div "Gave/Received Gifts (in context of business)" at bounding box center [223, 226] width 127 height 55
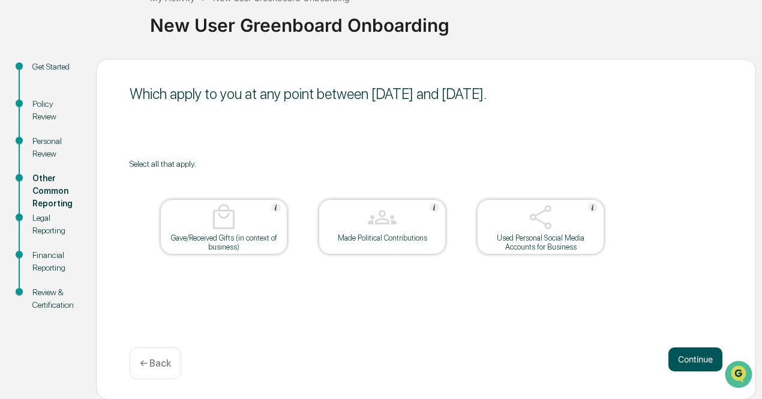
click at [714, 359] on button "Continue" at bounding box center [695, 359] width 54 height 24
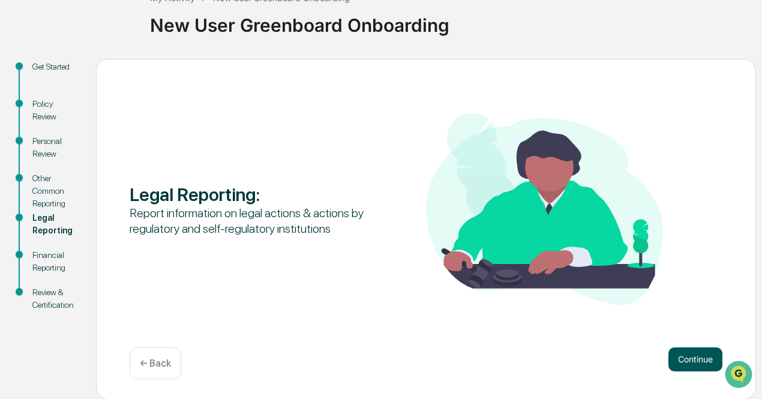
click at [680, 365] on button "Continue" at bounding box center [695, 359] width 54 height 24
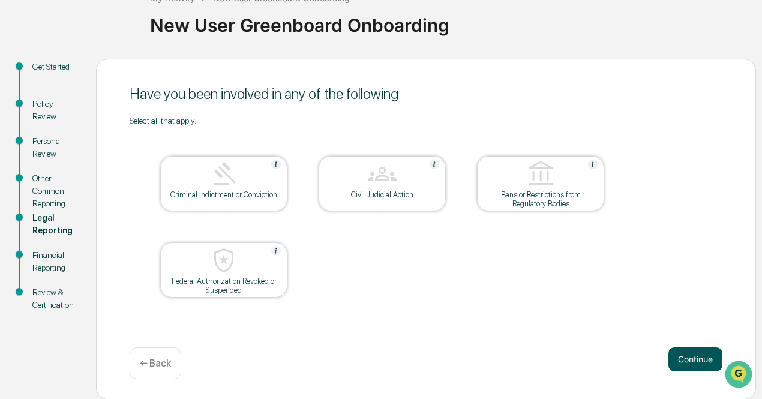
click at [695, 357] on button "Continue" at bounding box center [695, 359] width 54 height 24
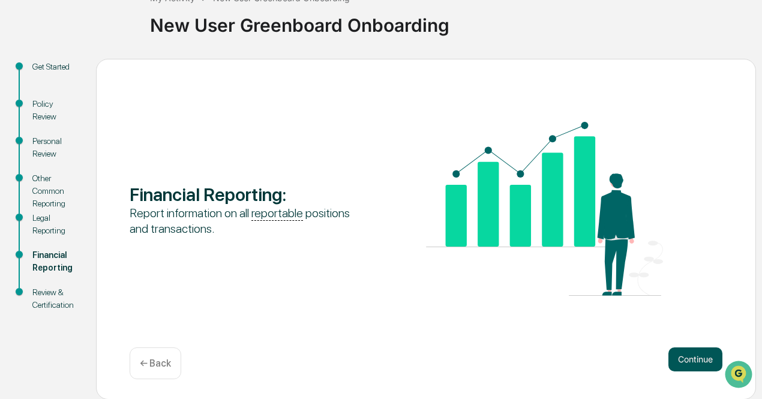
click at [673, 360] on button "Continue" at bounding box center [695, 359] width 54 height 24
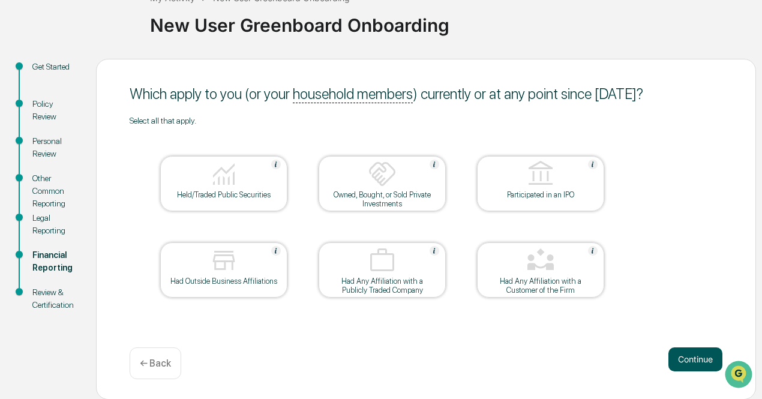
click at [692, 354] on button "Continue" at bounding box center [695, 359] width 54 height 24
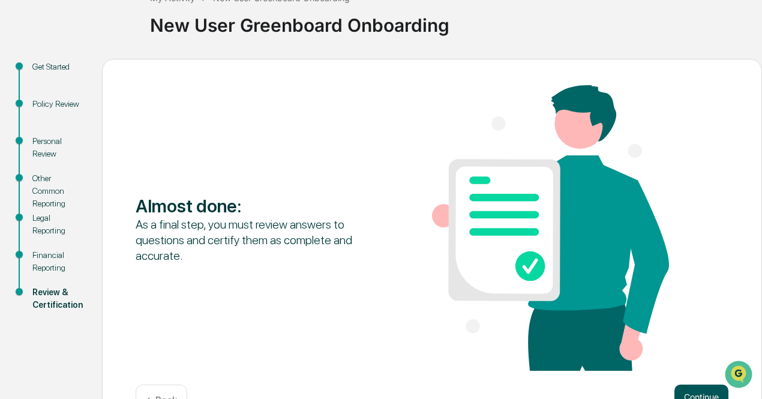
click at [696, 386] on button "Continue" at bounding box center [701, 396] width 54 height 24
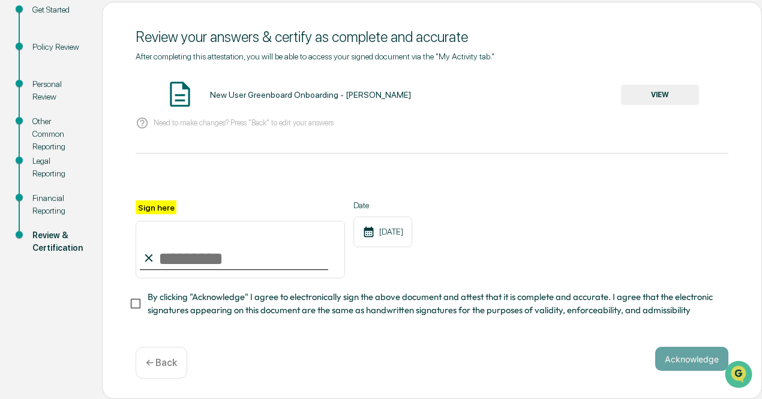
scroll to position [145, 0]
click at [176, 268] on input "Sign here" at bounding box center [240, 250] width 209 height 58
type input "**********"
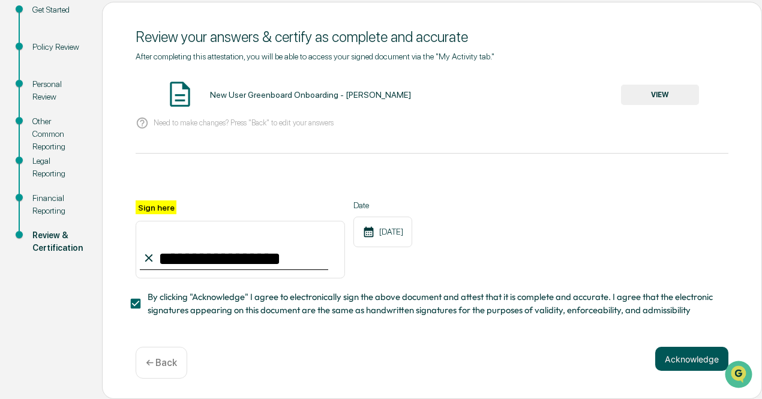
click at [669, 366] on button "Acknowledge" at bounding box center [691, 359] width 73 height 24
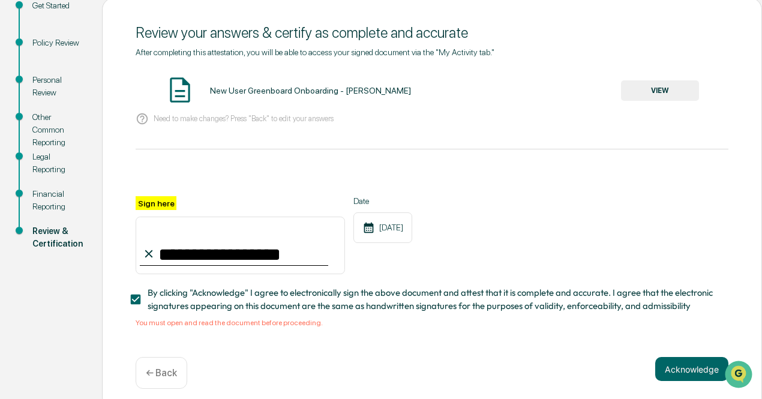
click at [667, 94] on button "VIEW" at bounding box center [660, 90] width 78 height 20
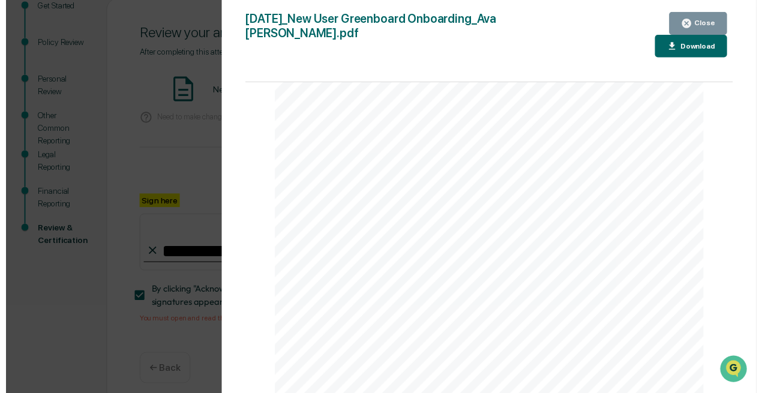
scroll to position [2294, 0]
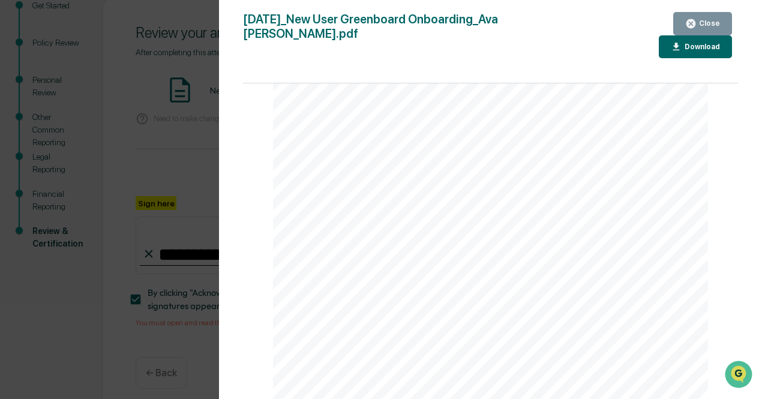
click at [713, 31] on button "Close" at bounding box center [702, 23] width 59 height 23
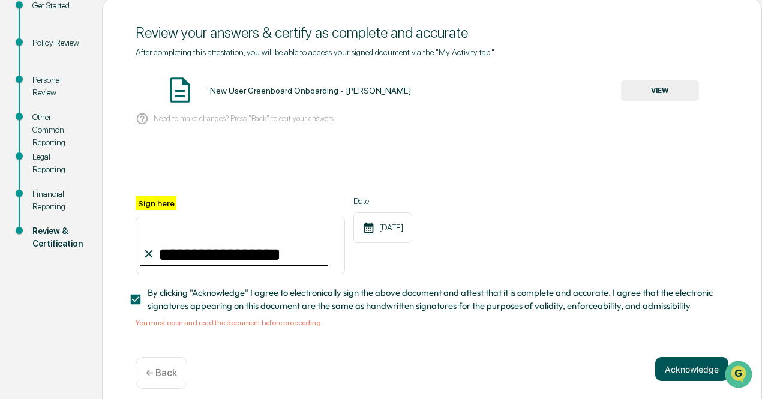
click at [714, 367] on button "Acknowledge" at bounding box center [691, 369] width 73 height 24
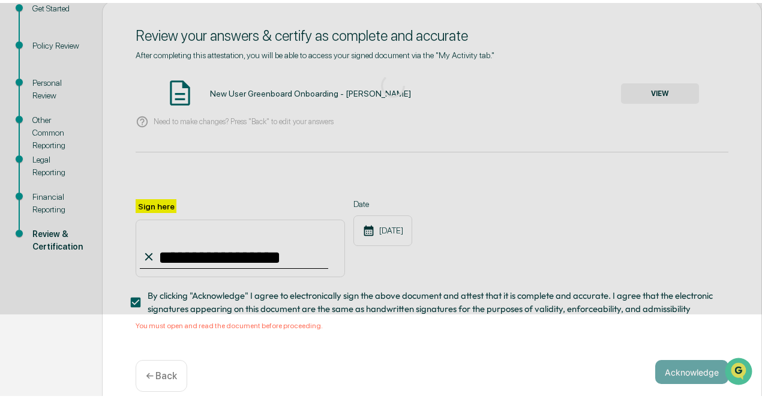
scroll to position [84, 0]
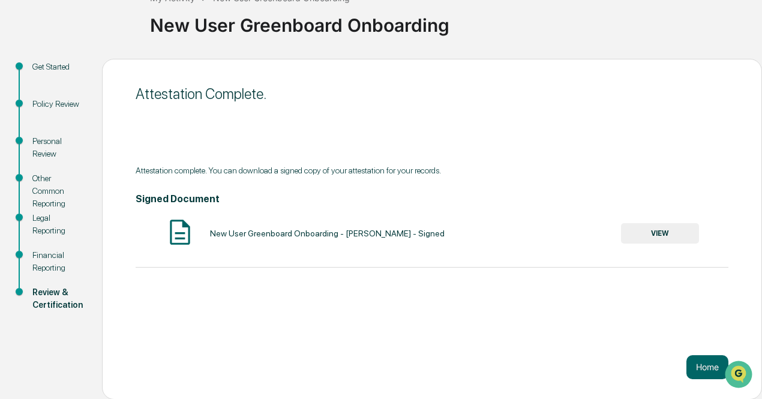
click at [650, 229] on button "VIEW" at bounding box center [660, 233] width 78 height 20
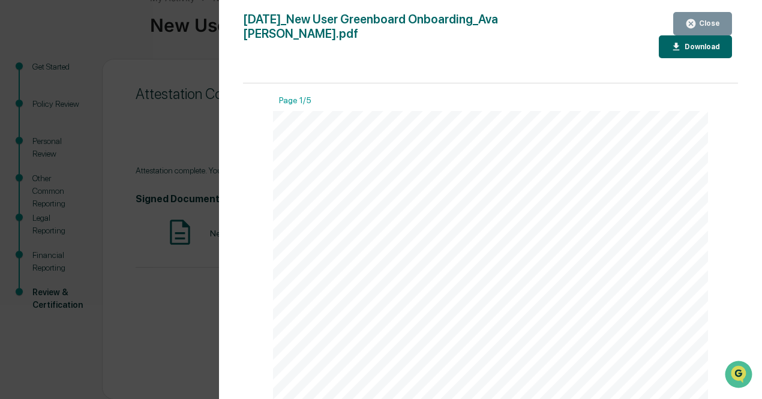
click at [699, 44] on div "Download" at bounding box center [701, 47] width 38 height 8
click at [701, 23] on div "Close" at bounding box center [707, 23] width 23 height 8
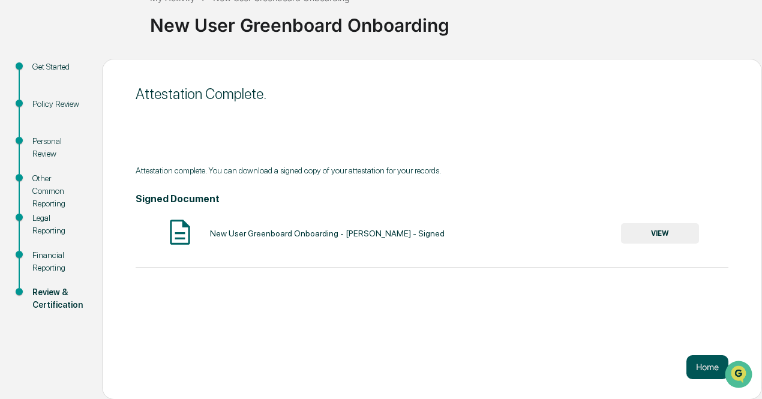
click at [707, 367] on button "Home" at bounding box center [707, 367] width 42 height 24
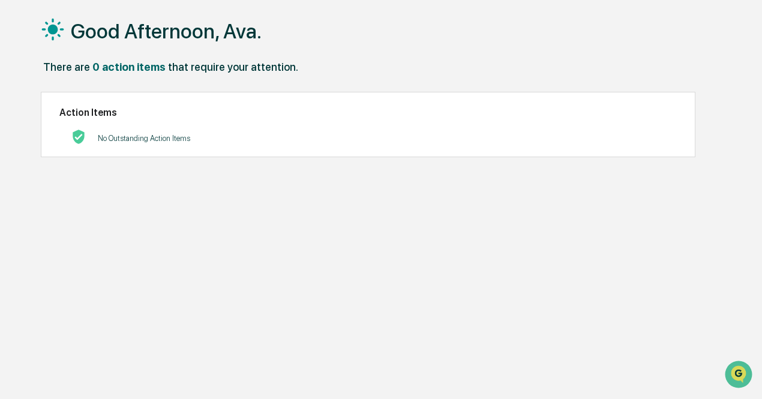
click at [133, 136] on p "No Outstanding Action Items" at bounding box center [144, 138] width 92 height 9
click at [142, 61] on div "0 action items" at bounding box center [128, 67] width 73 height 13
click at [139, 69] on div "0 action items" at bounding box center [128, 67] width 73 height 13
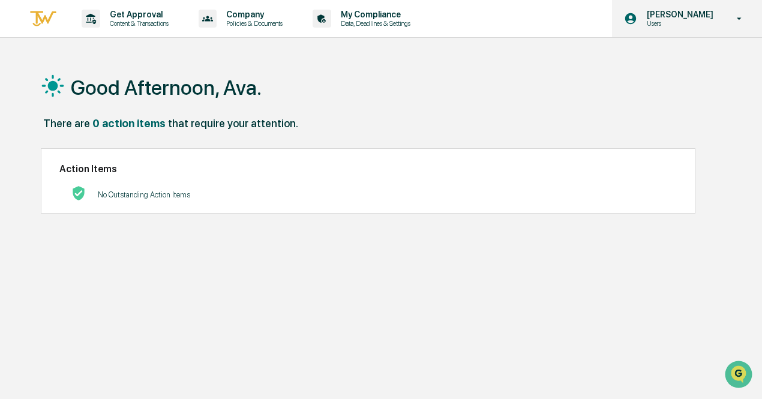
click at [689, 25] on p "Users" at bounding box center [678, 23] width 82 height 8
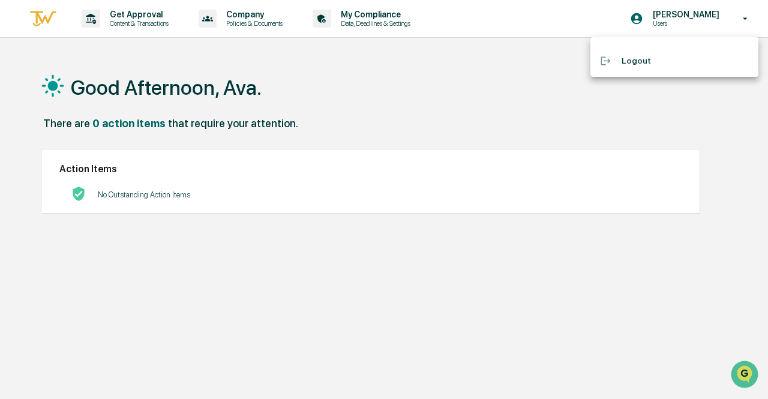
click at [34, 29] on div at bounding box center [384, 199] width 768 height 399
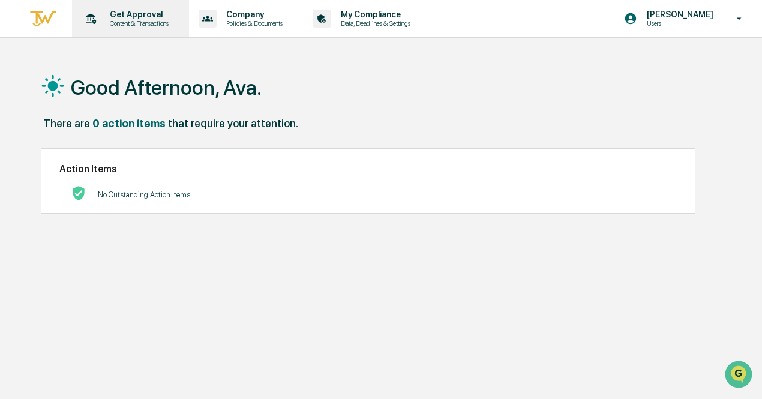
click at [161, 19] on p "Get Approval" at bounding box center [137, 15] width 74 height 10
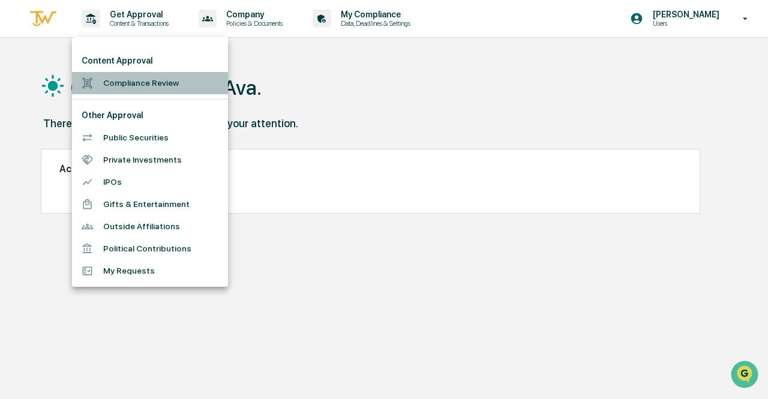
click at [172, 86] on li "Compliance Review" at bounding box center [150, 83] width 156 height 22
